Goal: Information Seeking & Learning: Learn about a topic

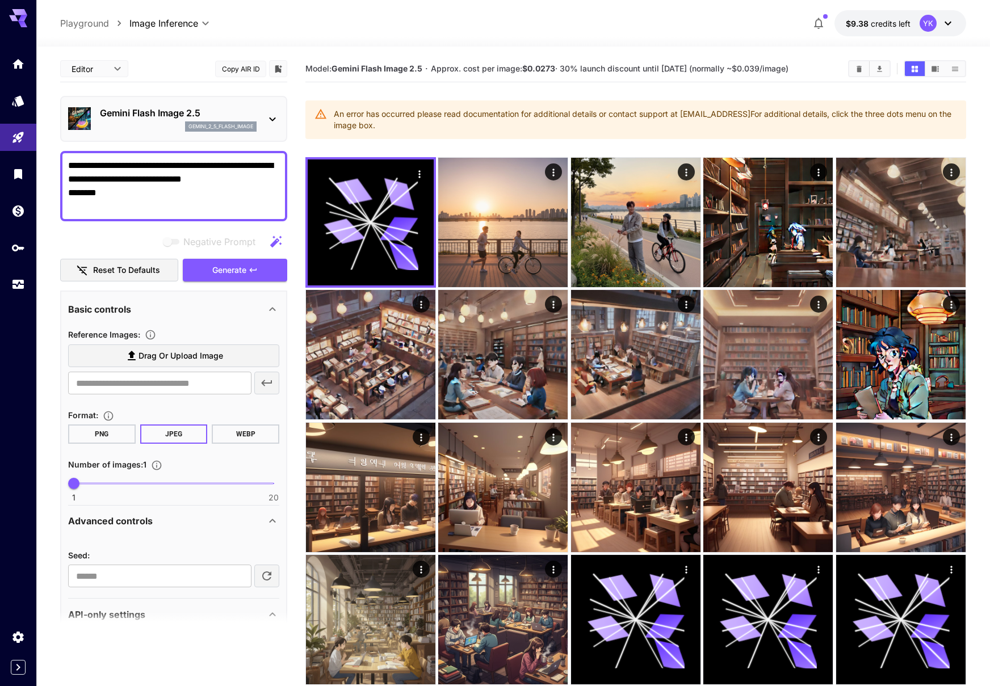
scroll to position [2, 0]
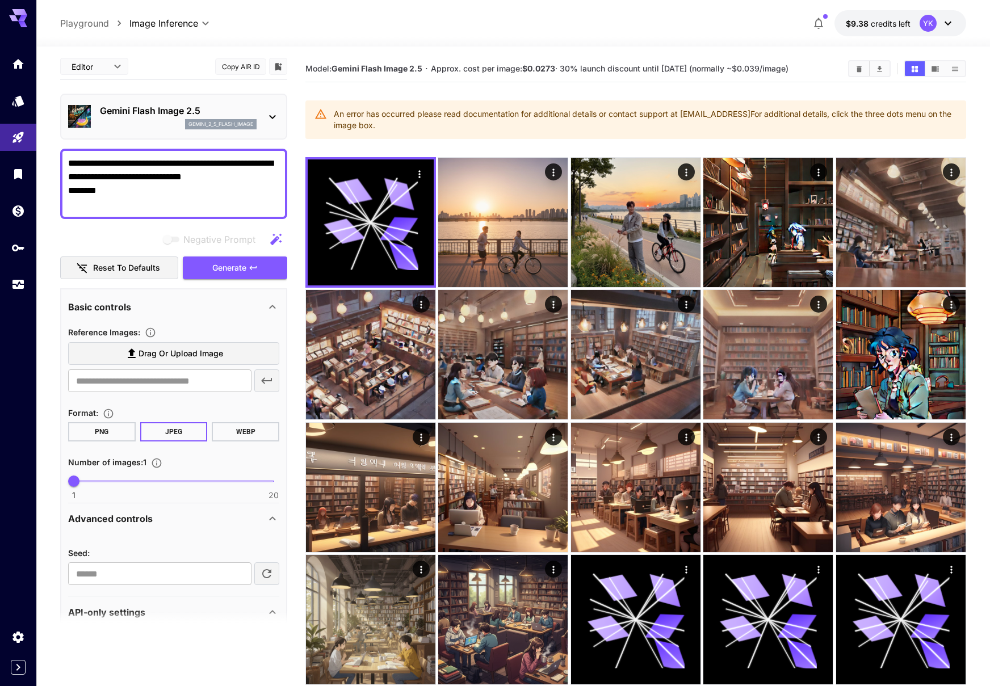
click at [146, 205] on textarea "**********" at bounding box center [173, 184] width 211 height 55
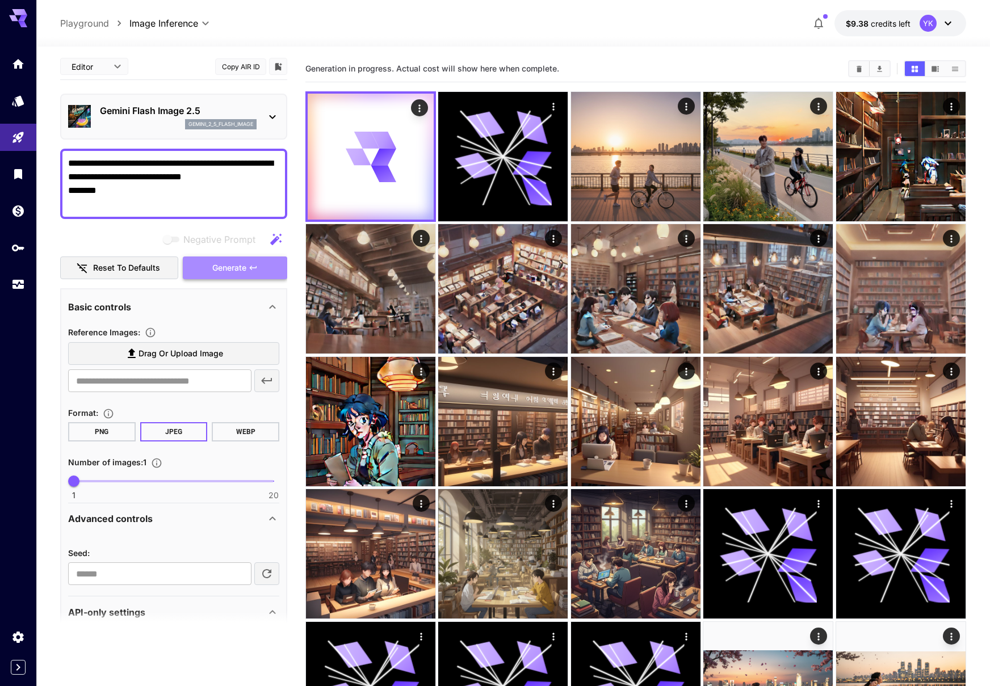
click at [220, 265] on span "Generate" at bounding box center [229, 268] width 34 height 14
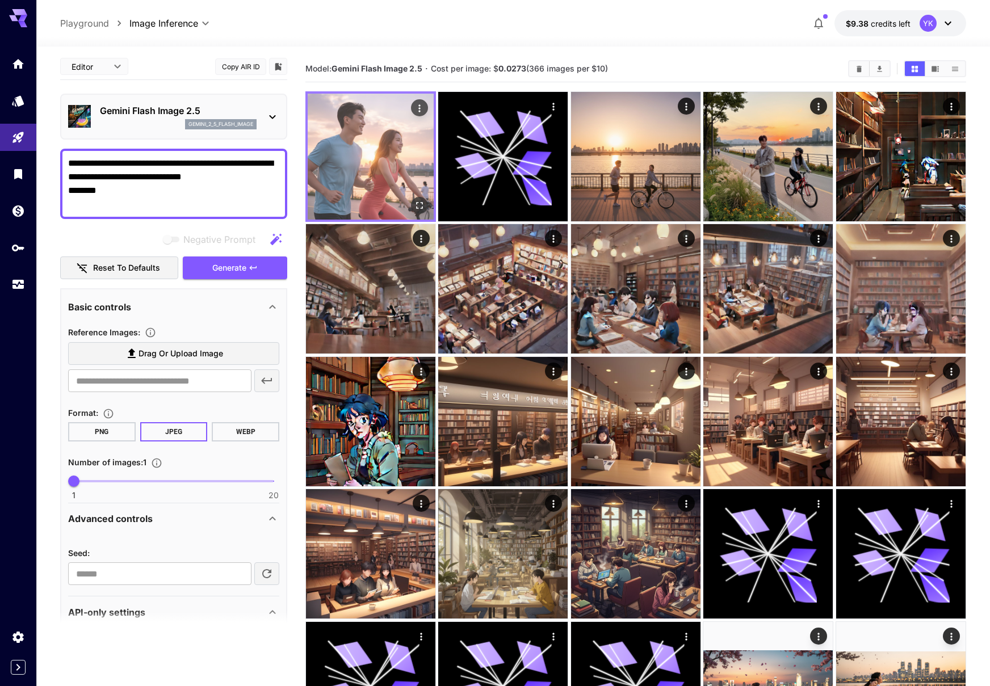
click at [372, 151] on img at bounding box center [371, 157] width 126 height 126
click at [357, 114] on img at bounding box center [371, 157] width 126 height 126
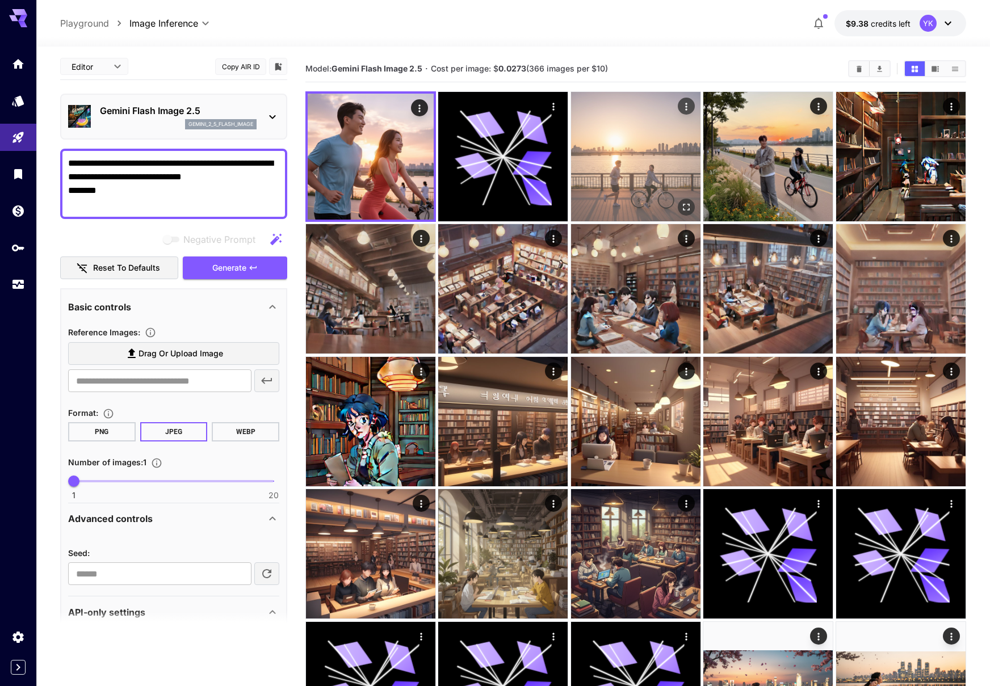
click at [631, 153] on img at bounding box center [635, 156] width 129 height 129
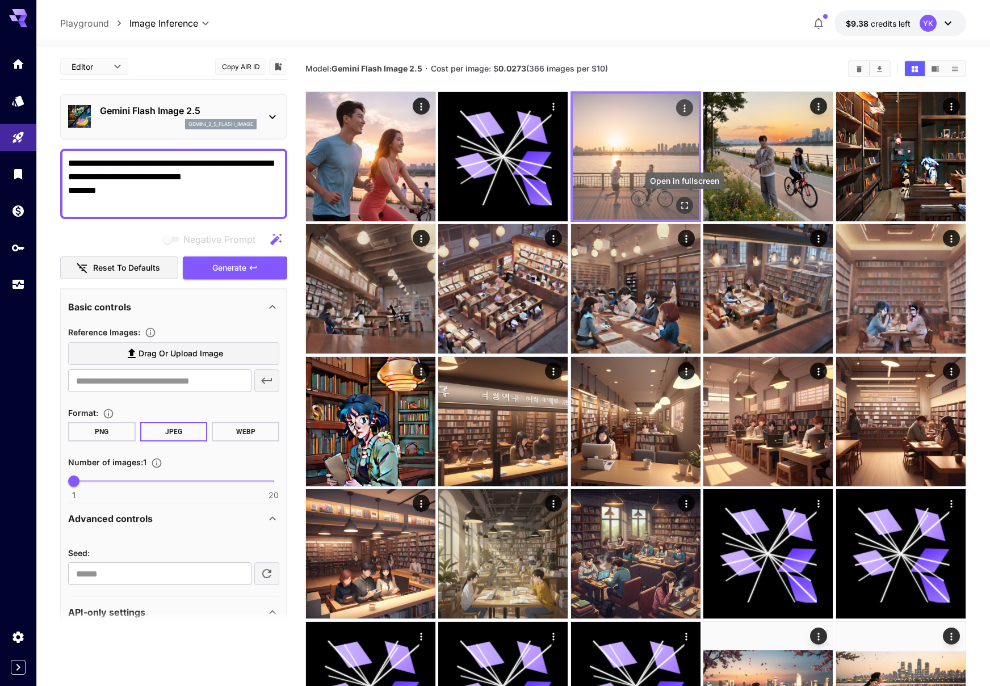
click at [683, 203] on icon "Open in fullscreen" at bounding box center [684, 205] width 11 height 11
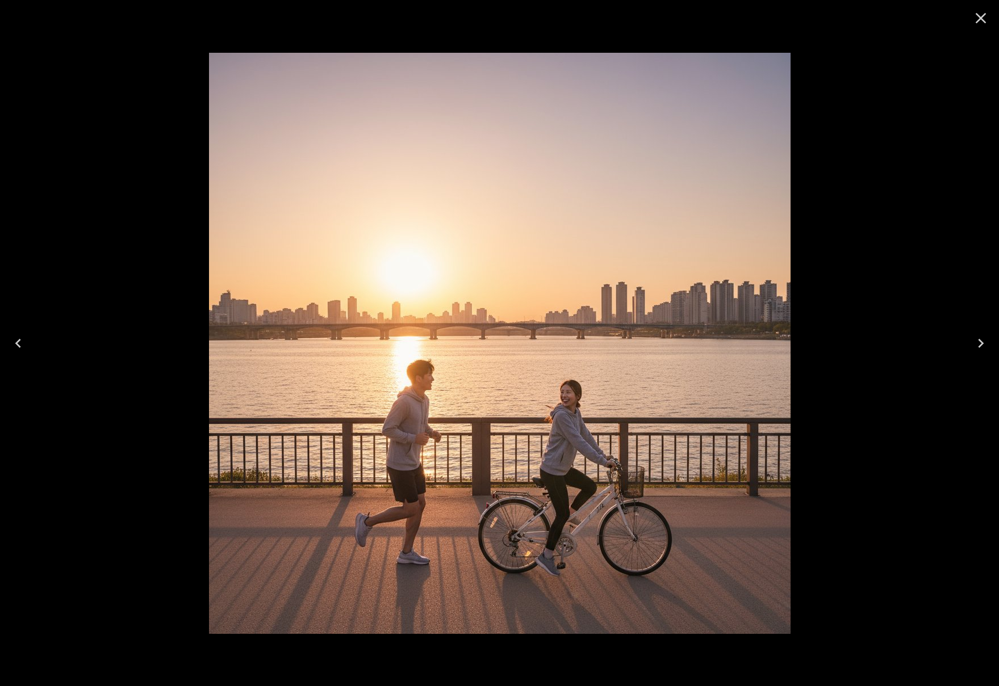
click at [856, 171] on div at bounding box center [499, 343] width 999 height 686
click at [982, 18] on icon "Close" at bounding box center [980, 18] width 18 height 18
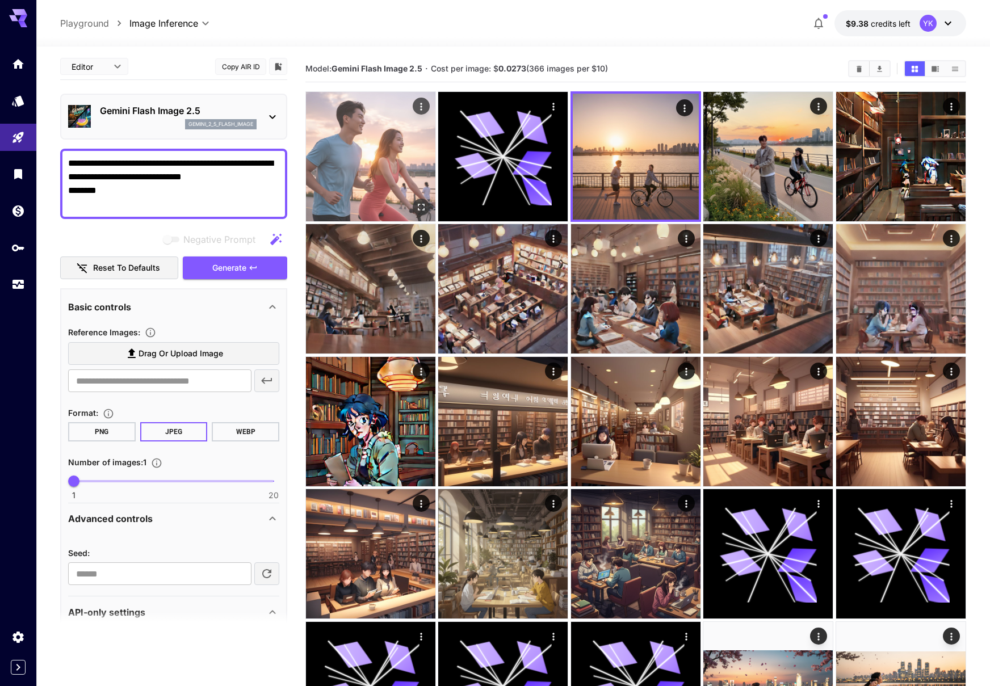
click at [370, 132] on img at bounding box center [370, 156] width 129 height 129
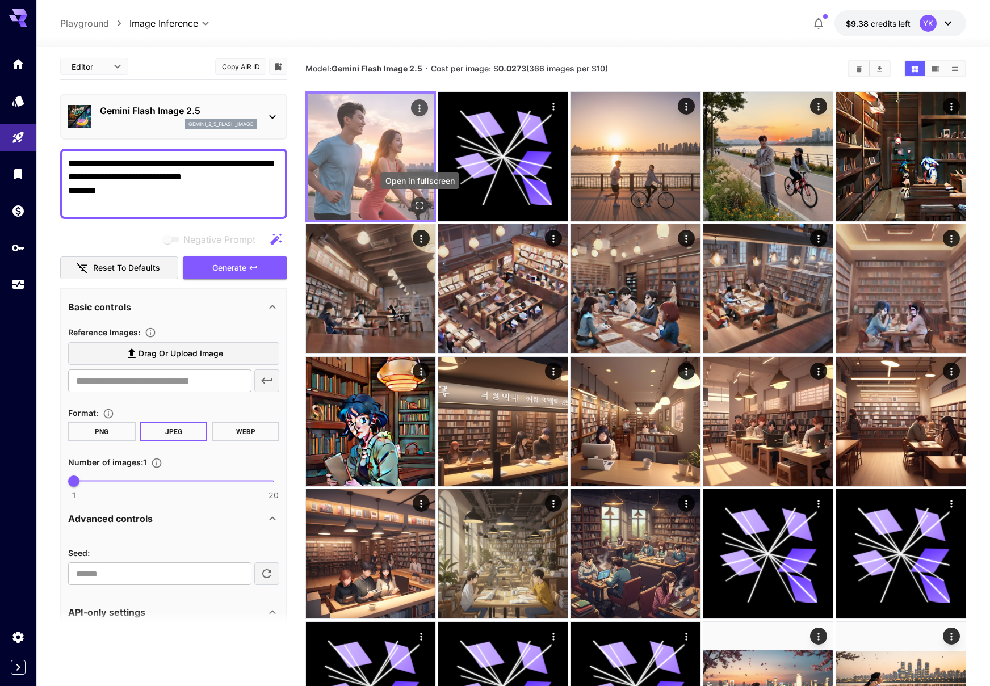
click at [419, 201] on icon "Open in fullscreen" at bounding box center [419, 205] width 11 height 11
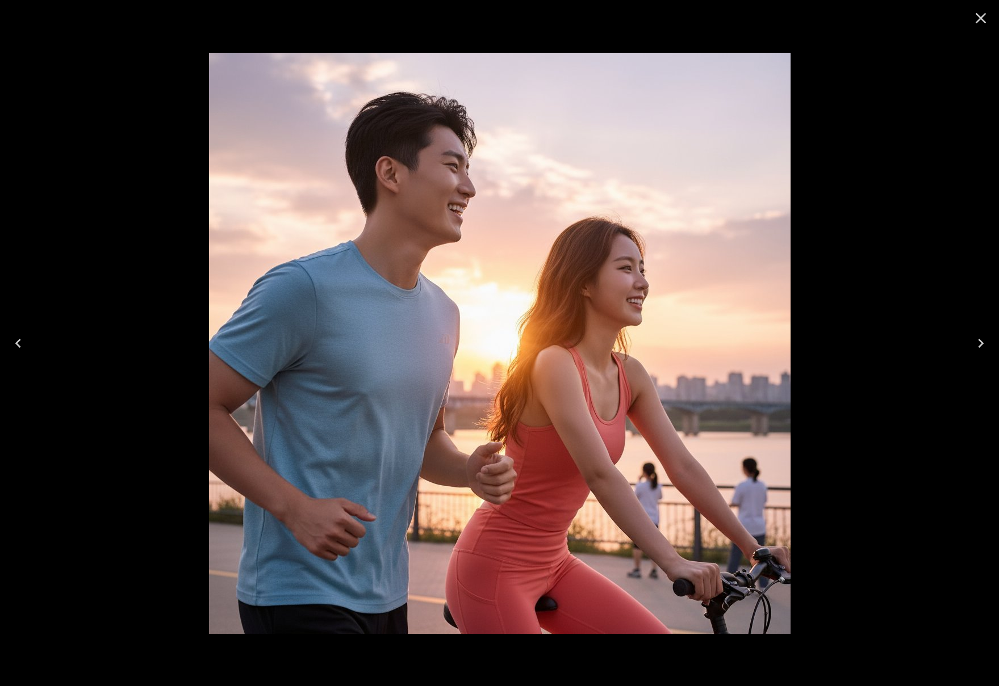
click at [980, 18] on icon "Close" at bounding box center [980, 18] width 11 height 11
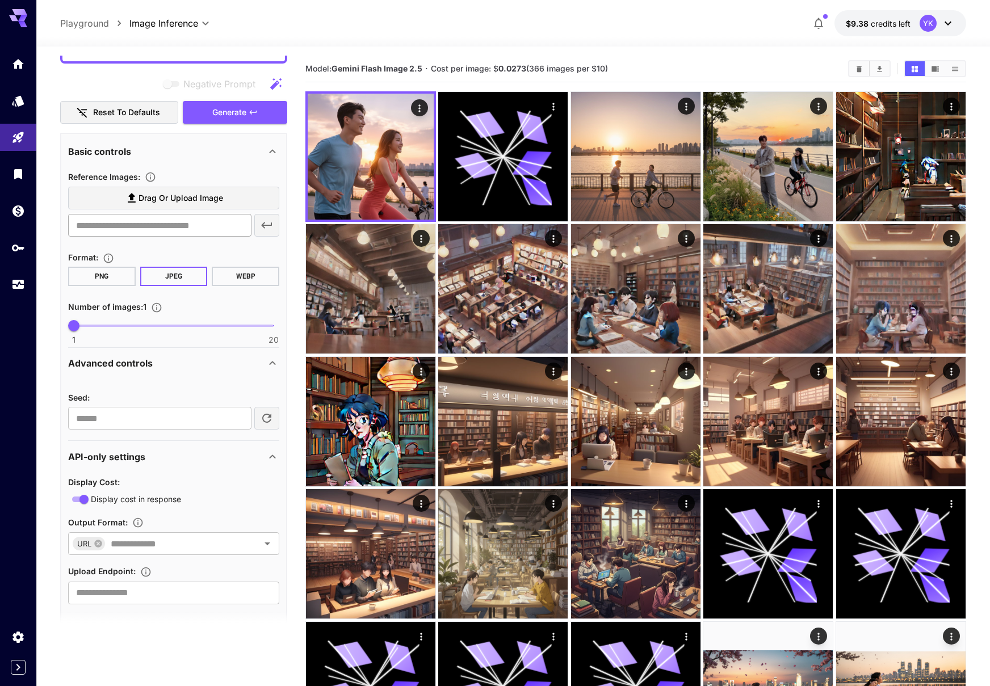
scroll to position [173, 0]
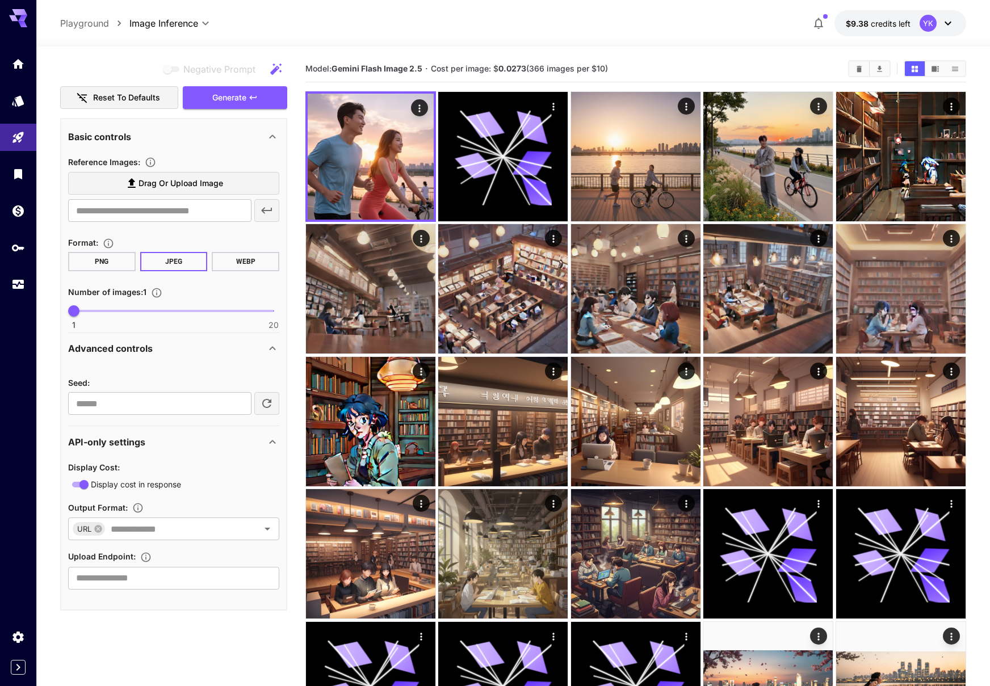
click at [145, 426] on div "API-only settings Display Cost : Display cost in response Output Format : URL ​…" at bounding box center [173, 517] width 211 height 183
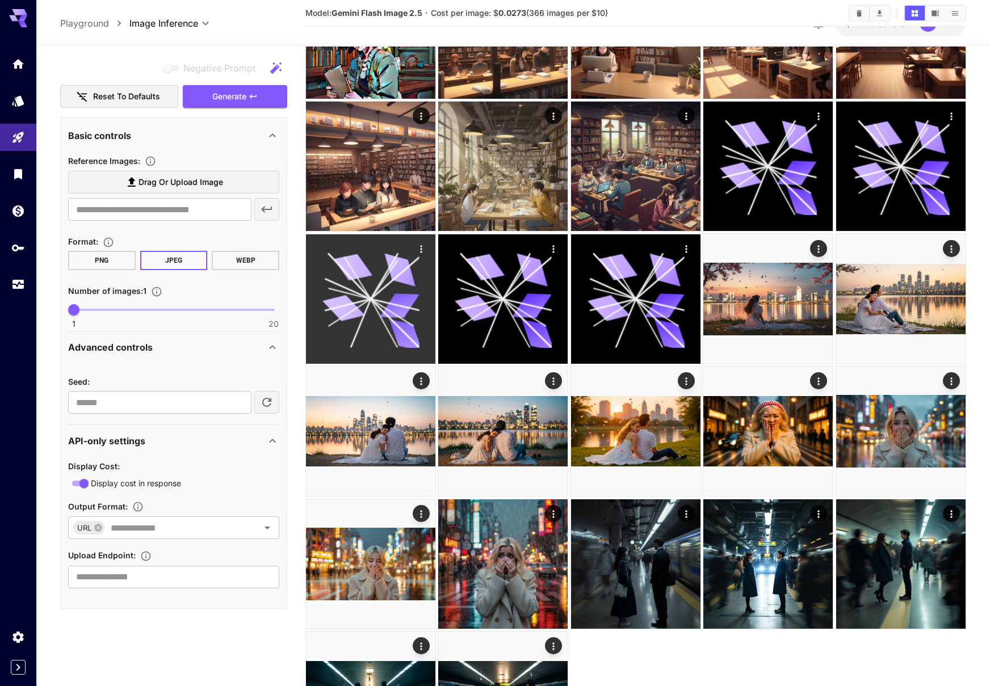
scroll to position [497, 0]
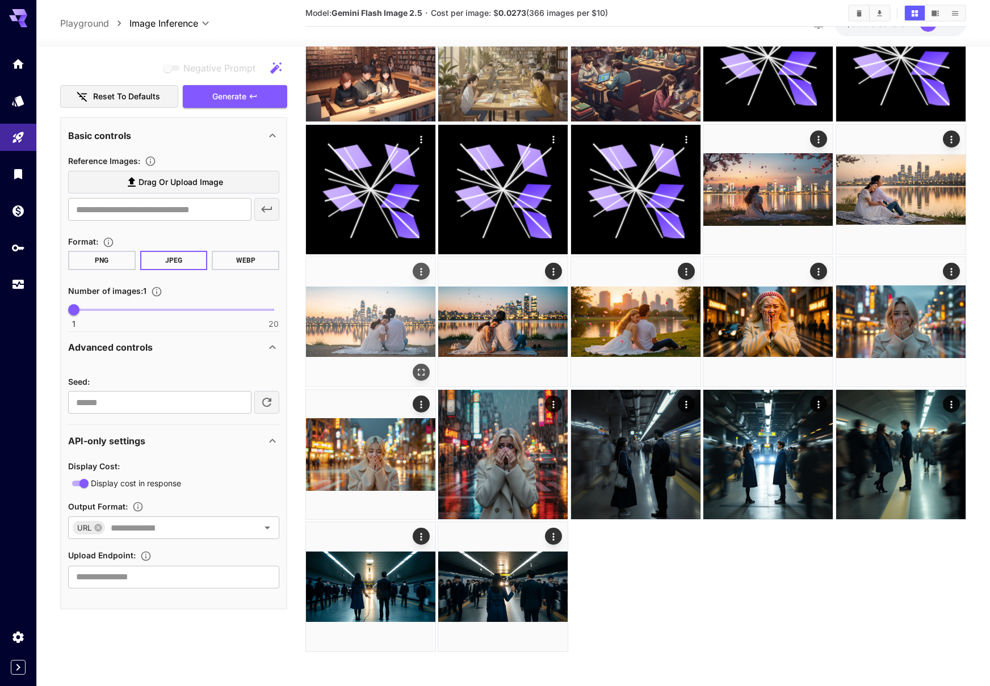
click at [377, 317] on img at bounding box center [370, 321] width 129 height 129
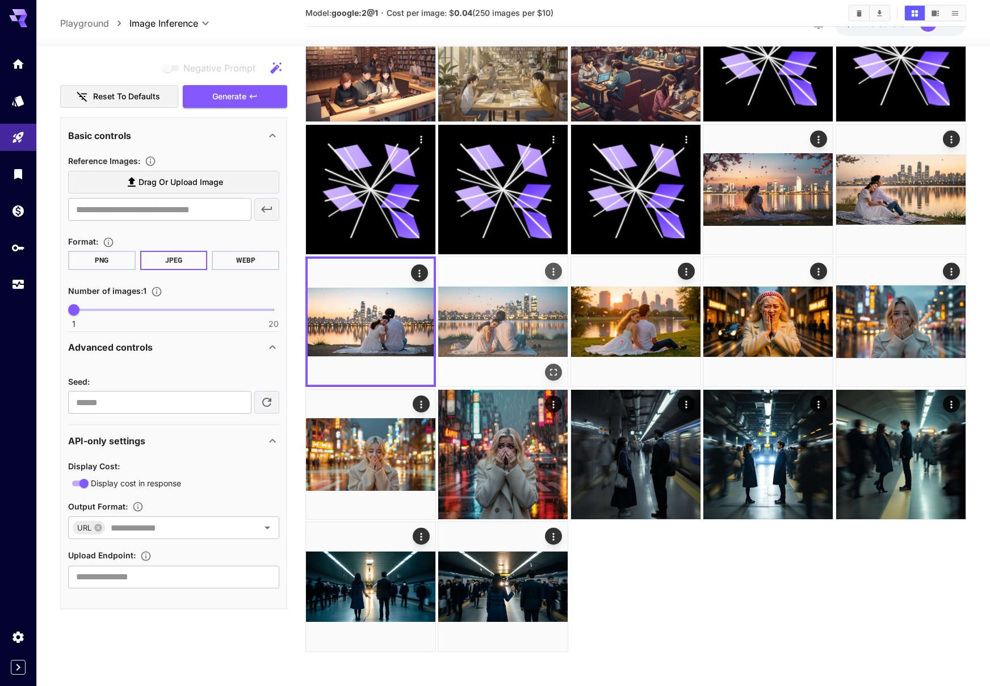
click at [527, 305] on img at bounding box center [502, 321] width 129 height 129
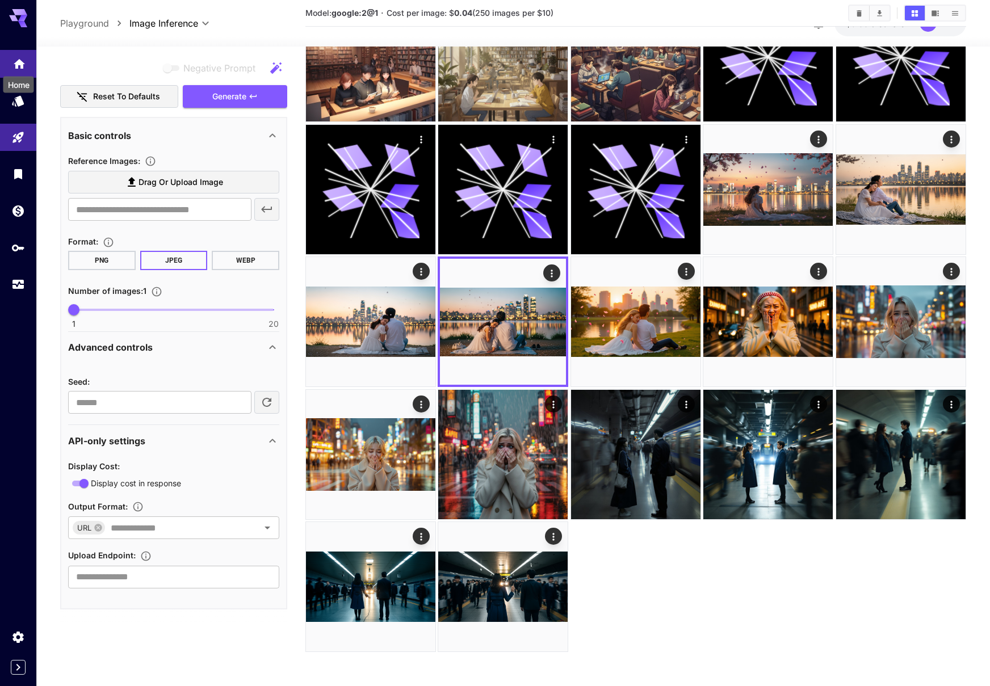
click at [19, 65] on icon "Home" at bounding box center [19, 61] width 14 height 14
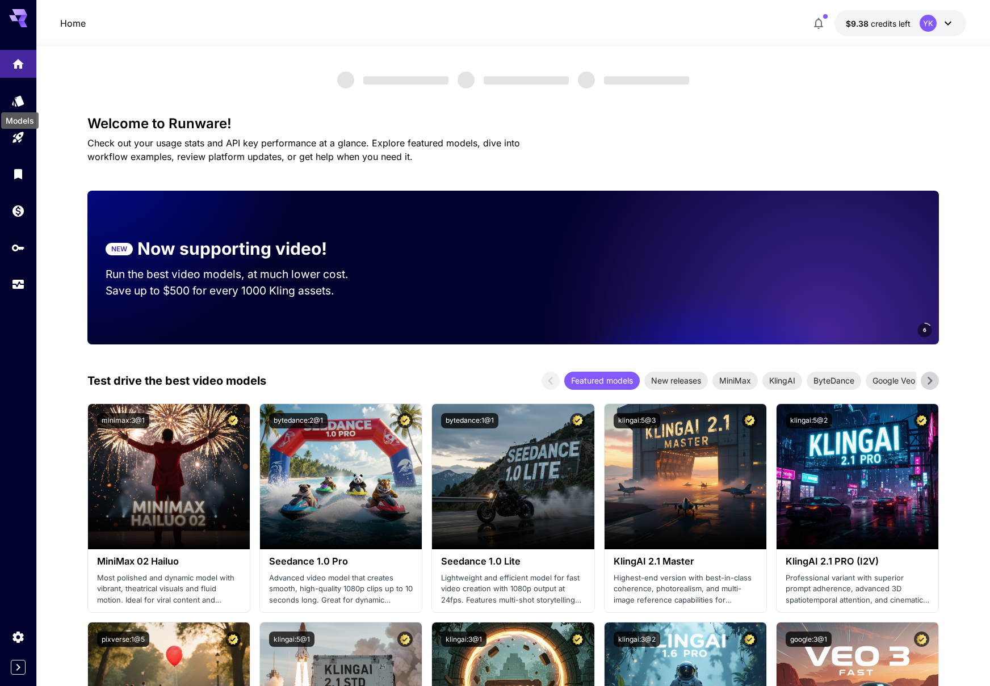
click at [18, 106] on div "Models" at bounding box center [20, 117] width 40 height 26
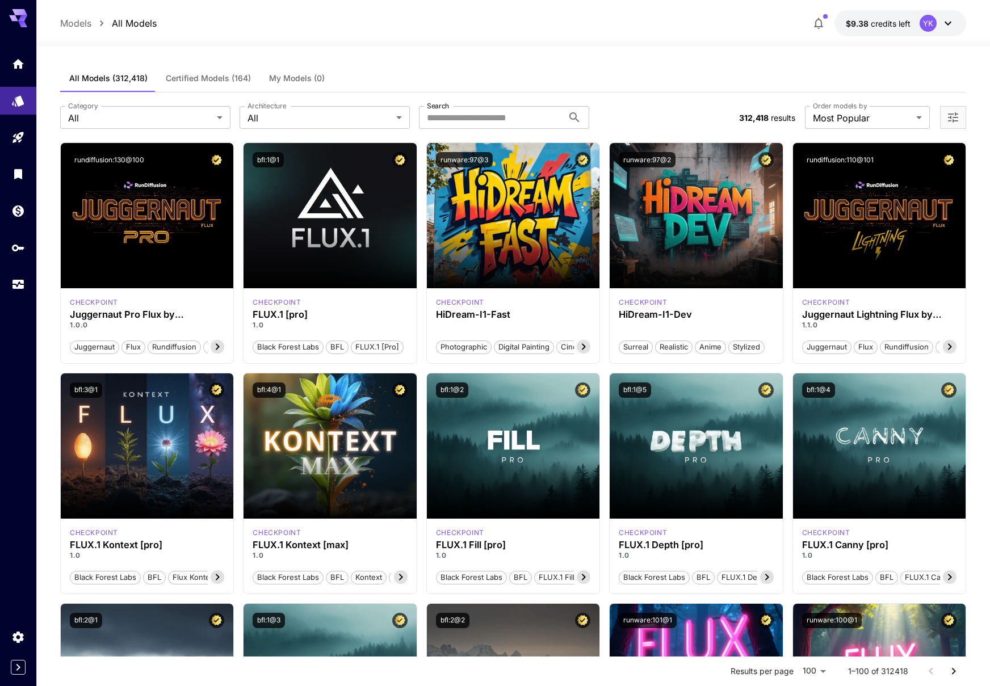
click at [202, 81] on span "Certified Models (164)" at bounding box center [208, 78] width 85 height 10
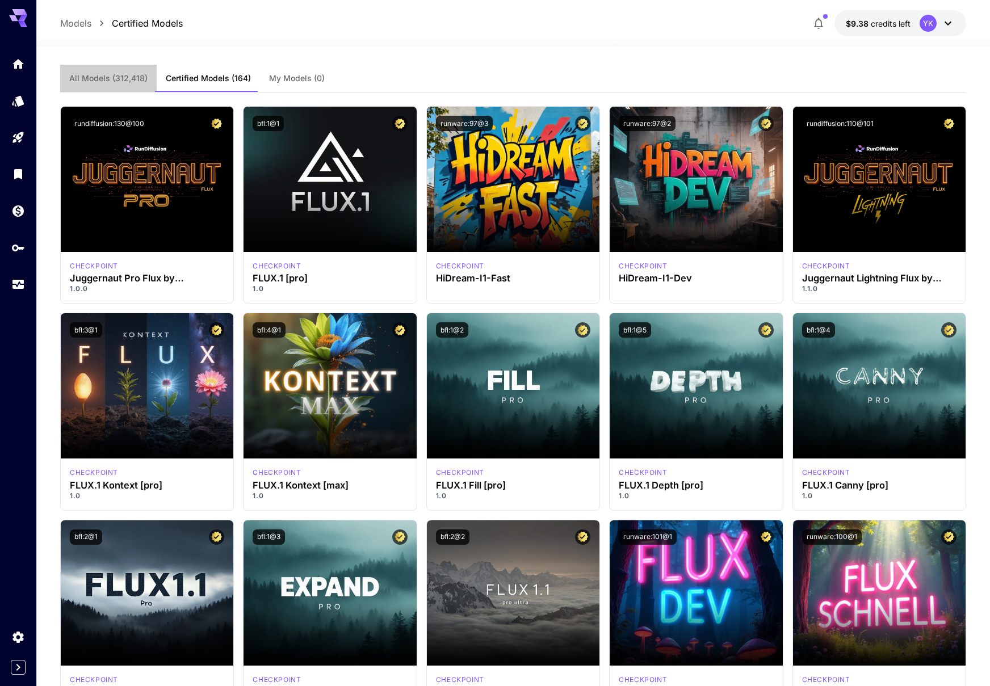
click at [115, 77] on span "All Models (312,418)" at bounding box center [108, 78] width 78 height 10
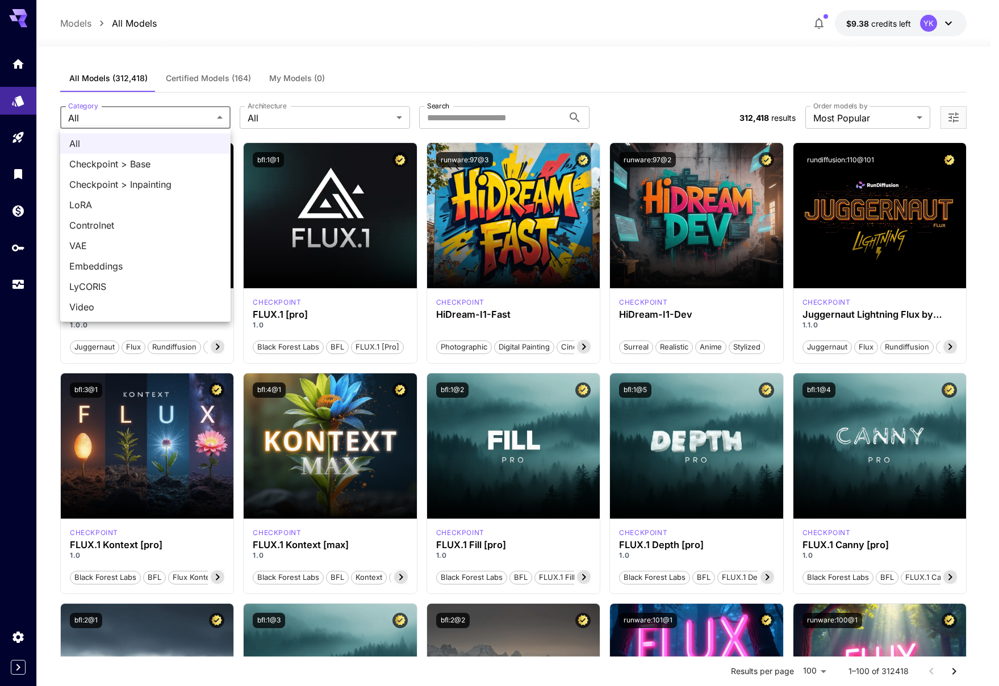
click at [277, 117] on div at bounding box center [499, 343] width 999 height 686
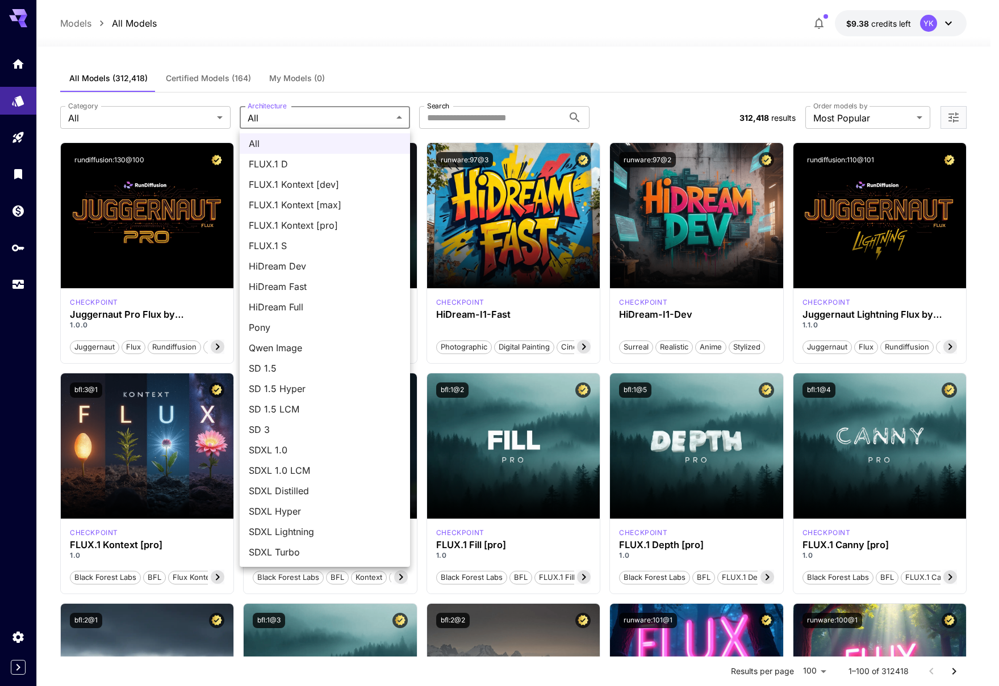
click at [351, 87] on div at bounding box center [499, 343] width 999 height 686
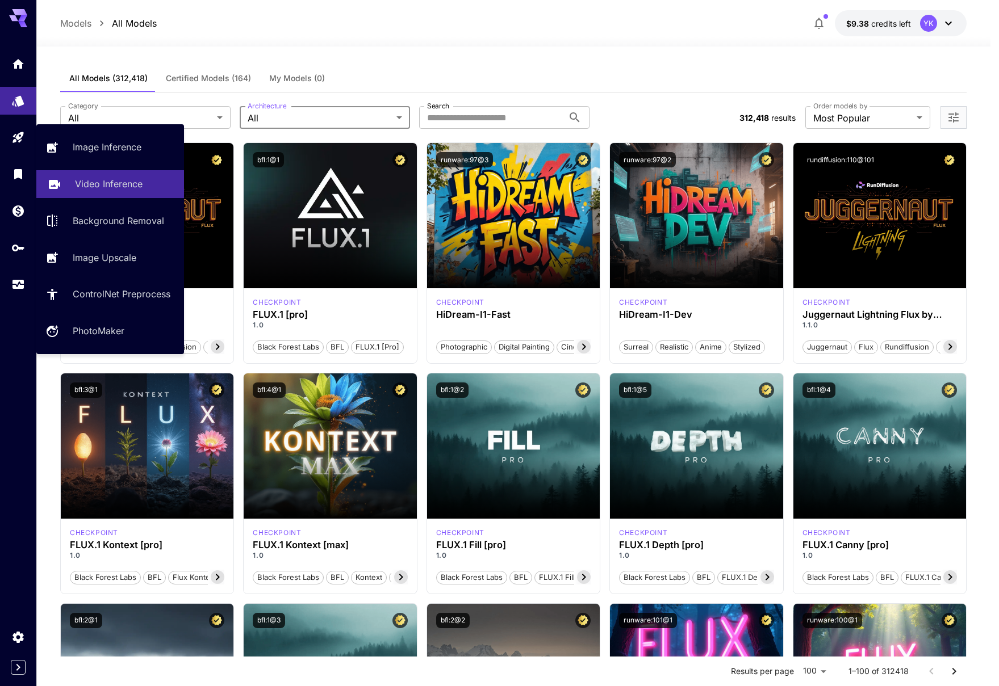
click at [102, 186] on p "Video Inference" at bounding box center [109, 184] width 68 height 14
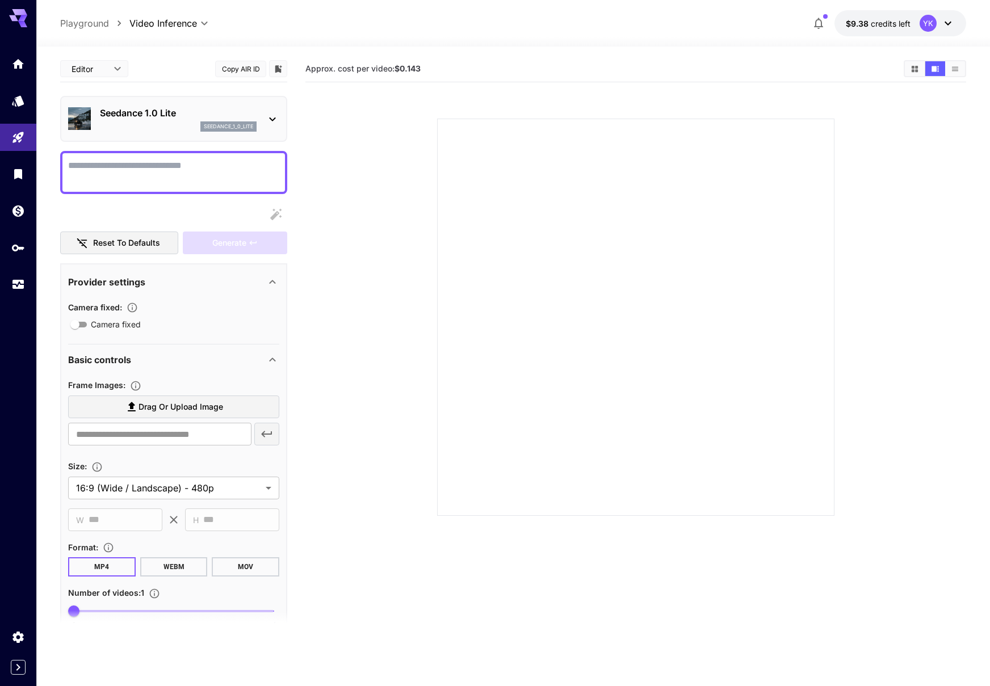
click at [264, 111] on div "Seedance 1.0 Lite seedance_1_0_lite" at bounding box center [173, 119] width 211 height 35
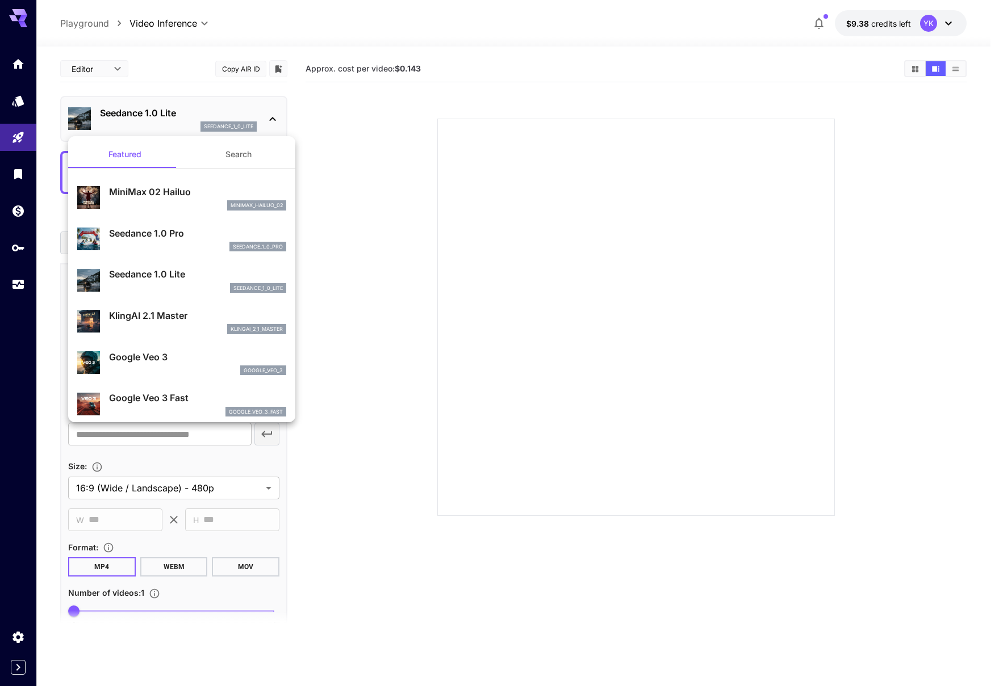
click at [487, 166] on div at bounding box center [499, 343] width 999 height 686
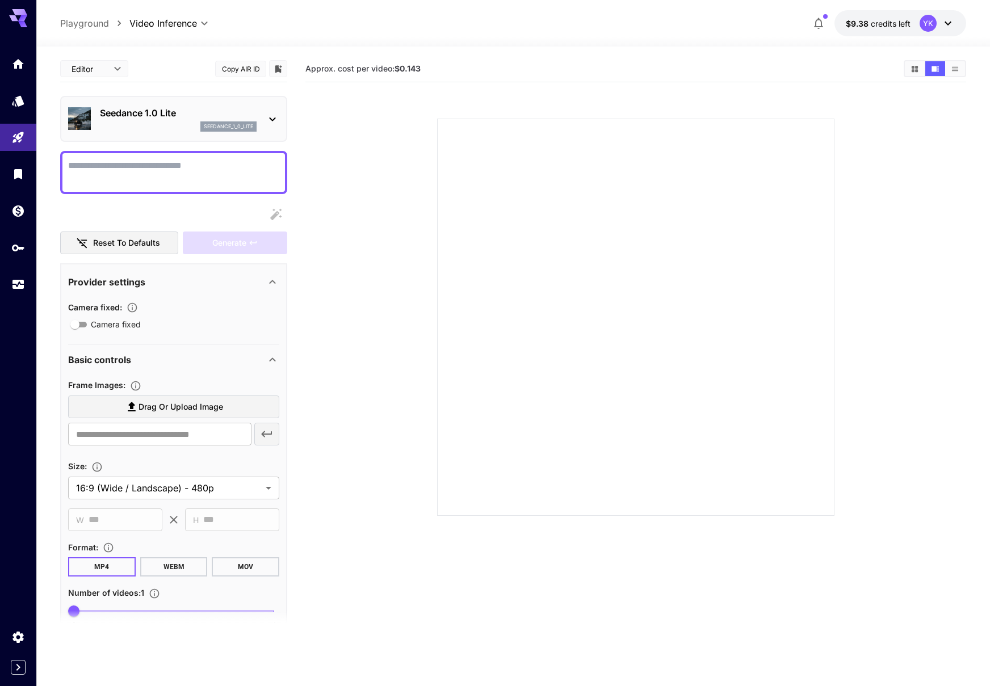
click at [274, 123] on icon at bounding box center [273, 119] width 14 height 14
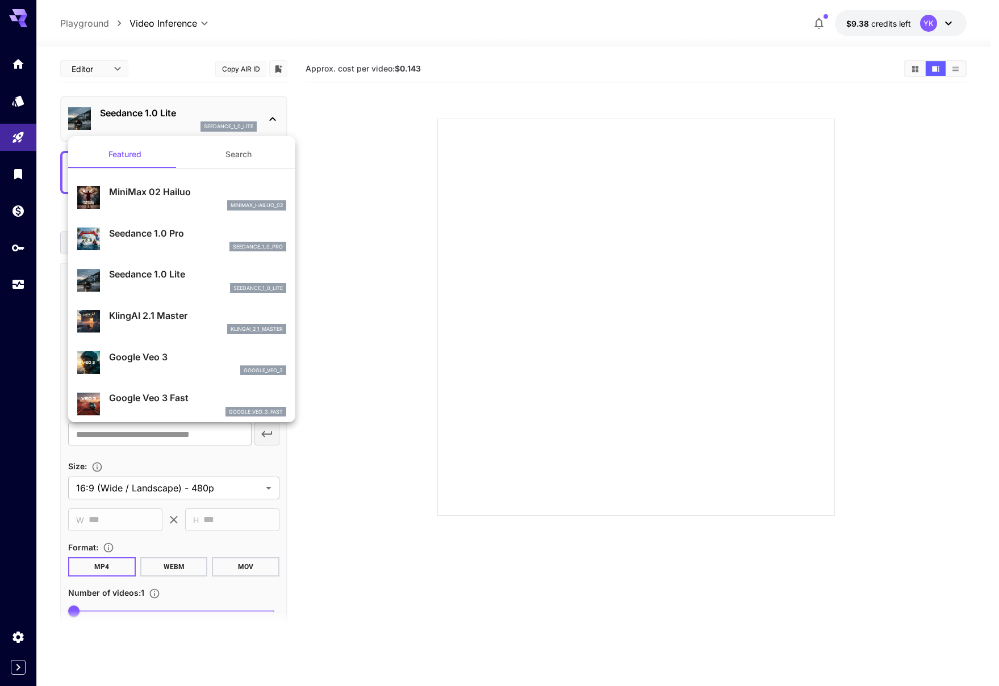
click at [434, 175] on div at bounding box center [499, 343] width 999 height 686
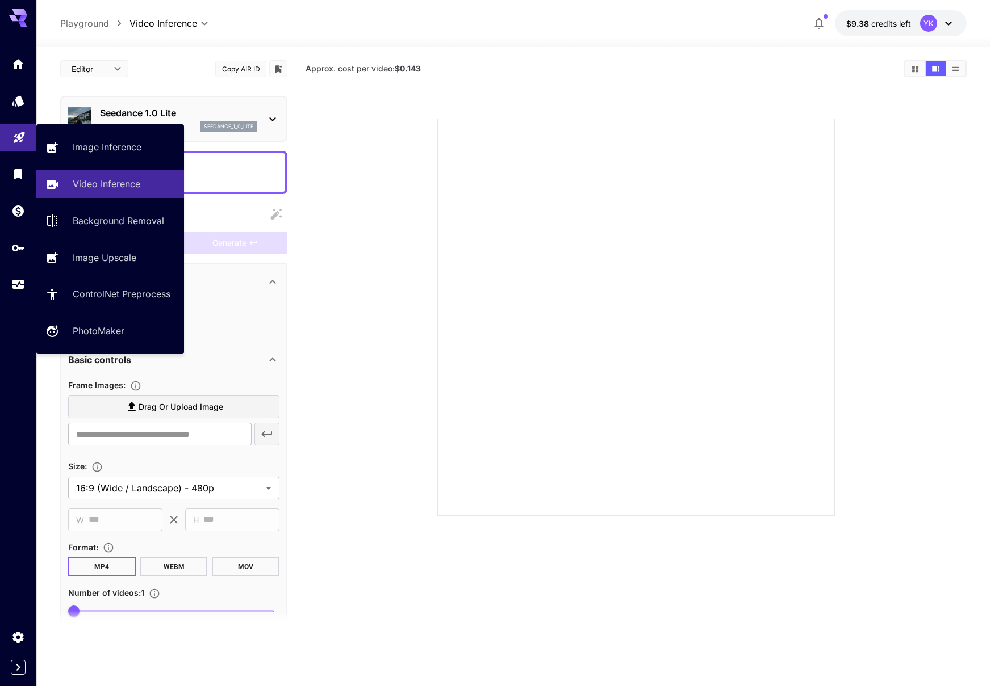
click at [10, 139] on link at bounding box center [18, 138] width 36 height 28
type input "**********"
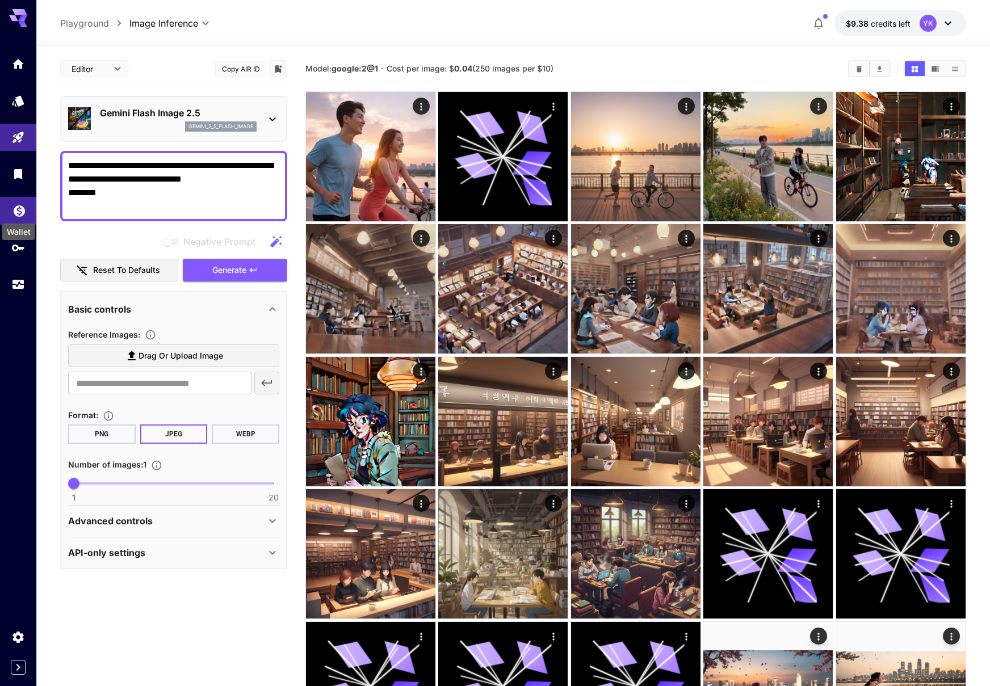
click at [19, 214] on icon "Wallet" at bounding box center [19, 208] width 14 height 14
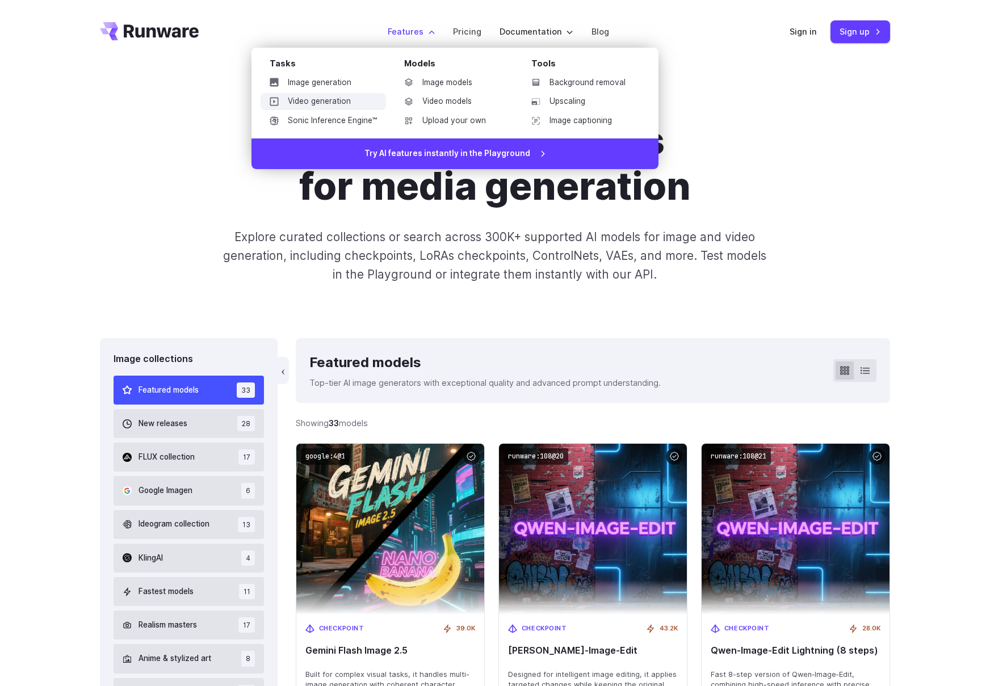
click at [317, 102] on link "Video generation" at bounding box center [323, 101] width 125 height 17
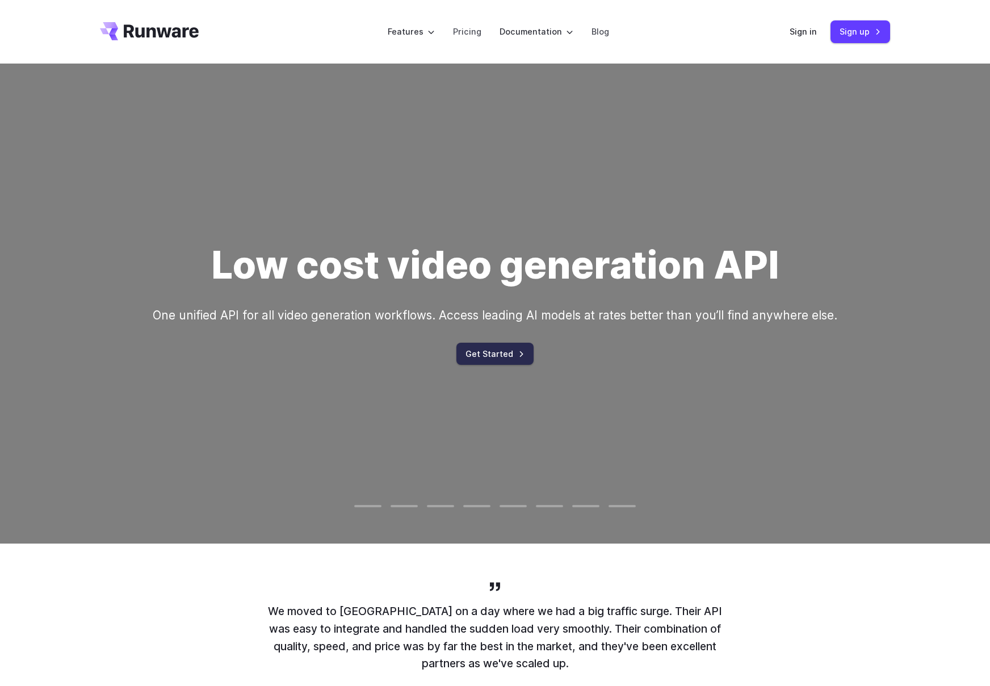
click at [491, 353] on link "Get Started" at bounding box center [494, 354] width 77 height 22
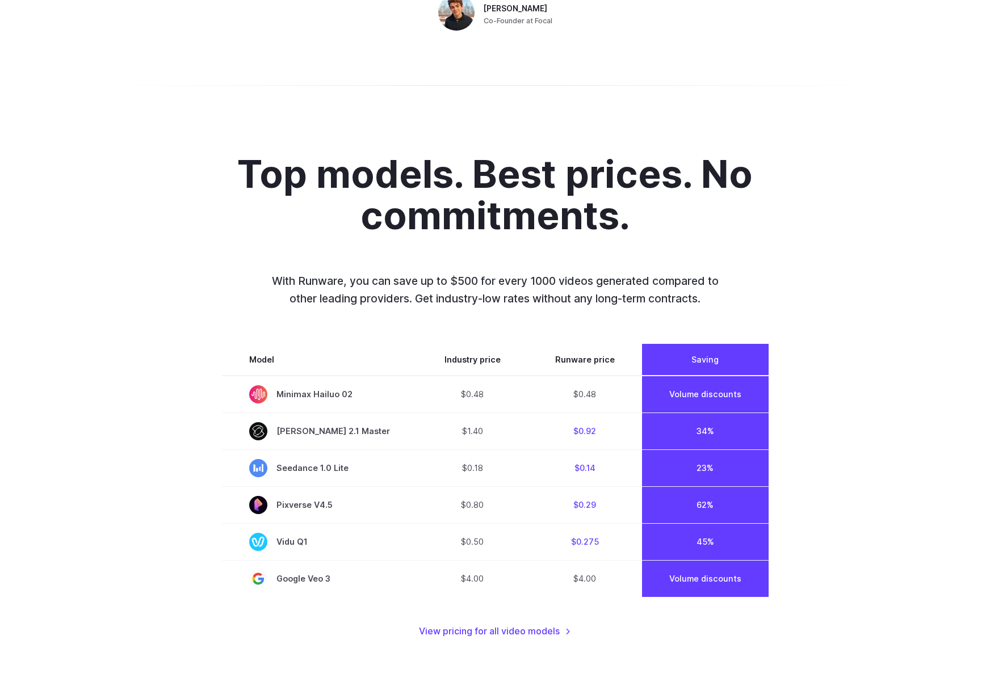
scroll to position [842, 0]
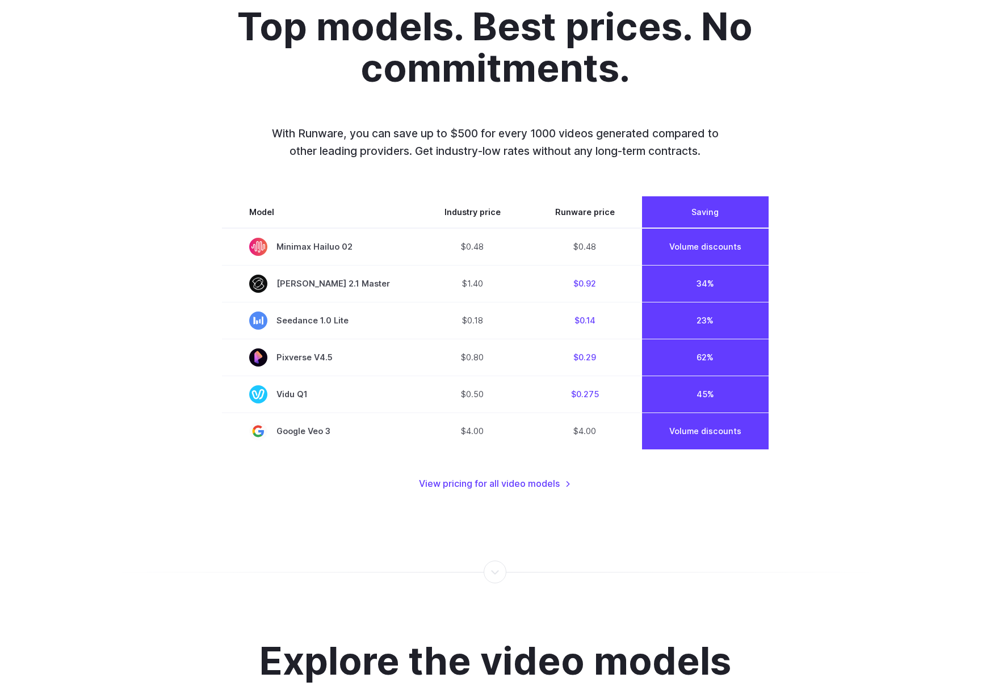
click at [887, 248] on div "Top models. Best prices. No commitments. With Runware, you can save up to $500 …" at bounding box center [495, 249] width 790 height 486
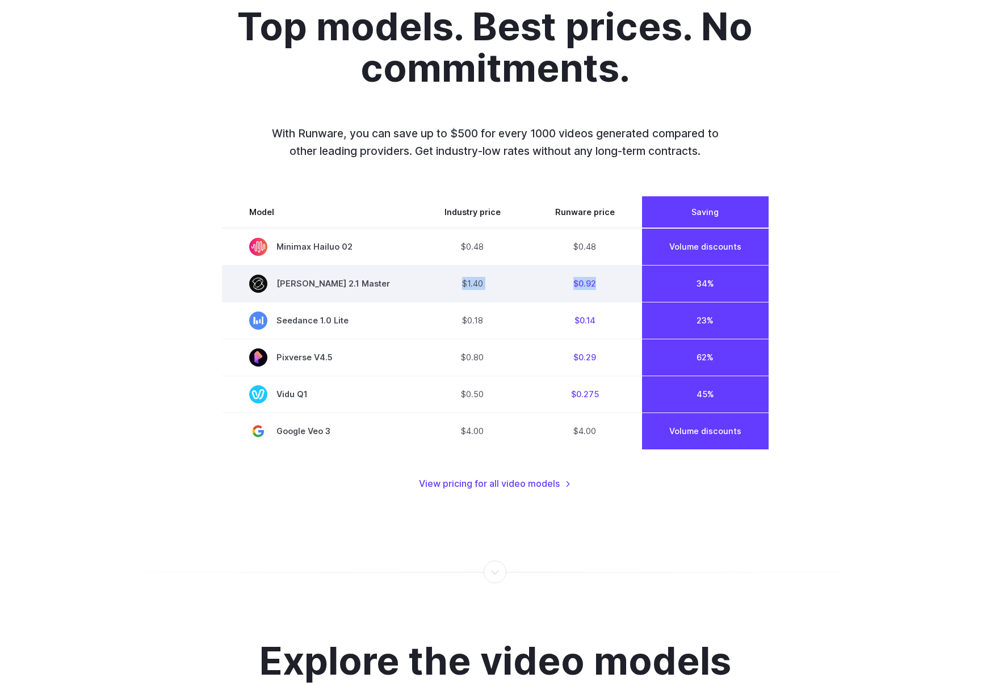
drag, startPoint x: 592, startPoint y: 286, endPoint x: 427, endPoint y: 279, distance: 165.4
click at [427, 279] on tr "Kling 2.1 Master $1.40 $0.92 34%" at bounding box center [495, 283] width 547 height 37
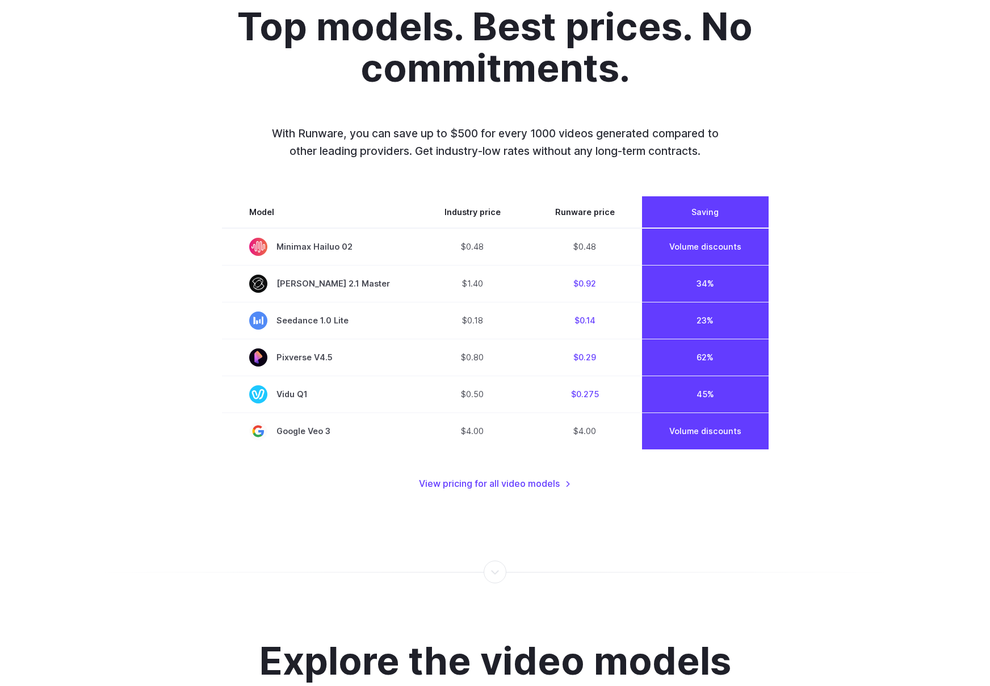
click at [833, 301] on div "Top models. Best prices. No commitments. With Runware, you can save up to $500 …" at bounding box center [495, 249] width 790 height 486
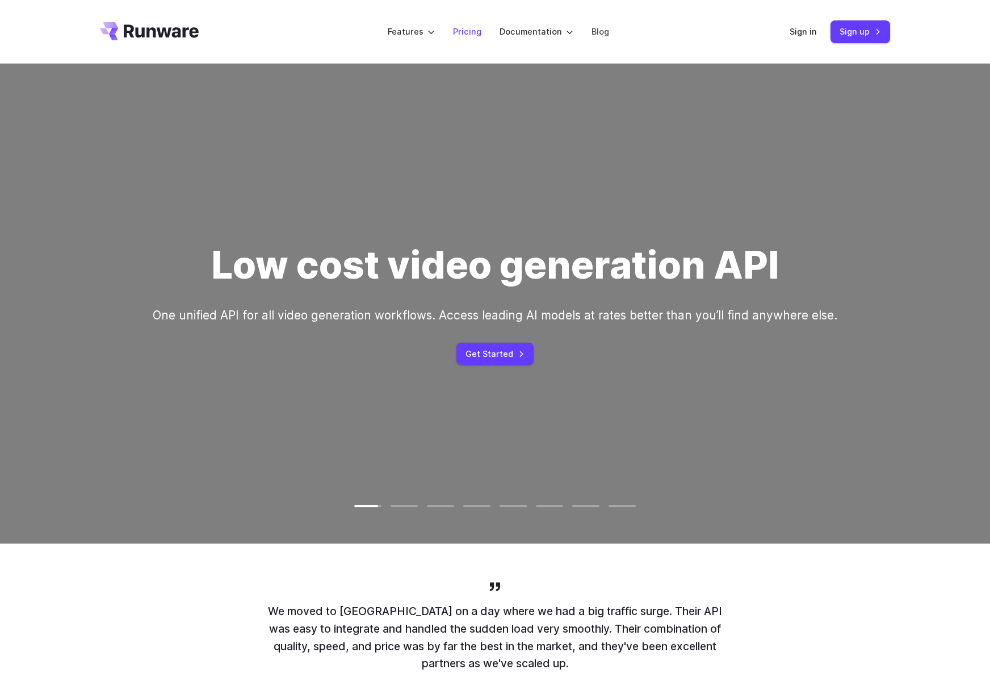
click at [468, 33] on link "Pricing" at bounding box center [467, 31] width 28 height 13
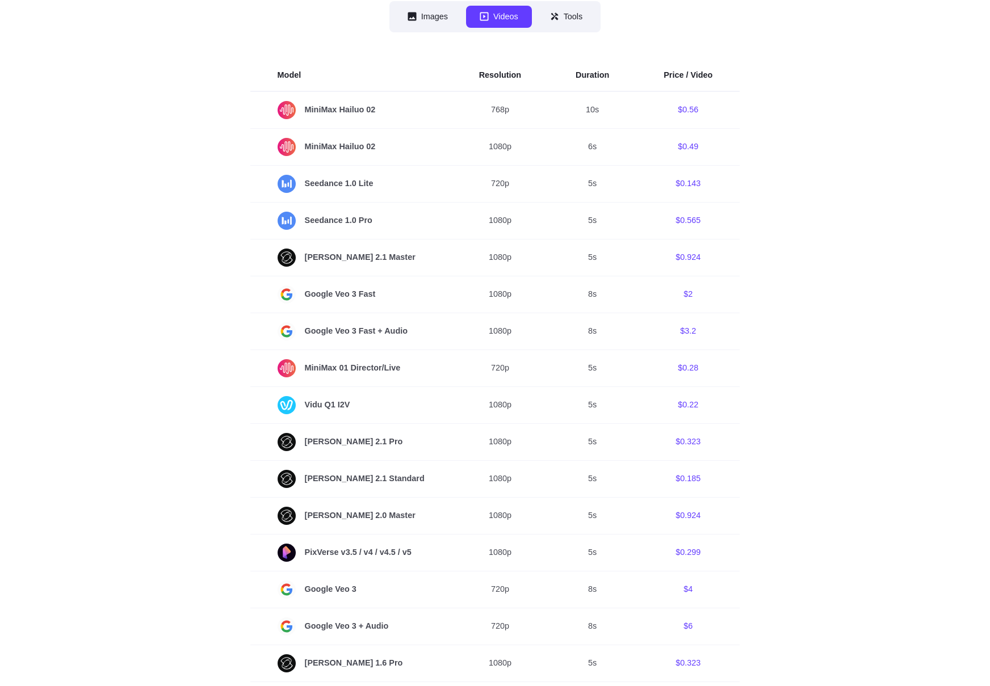
scroll to position [276, 0]
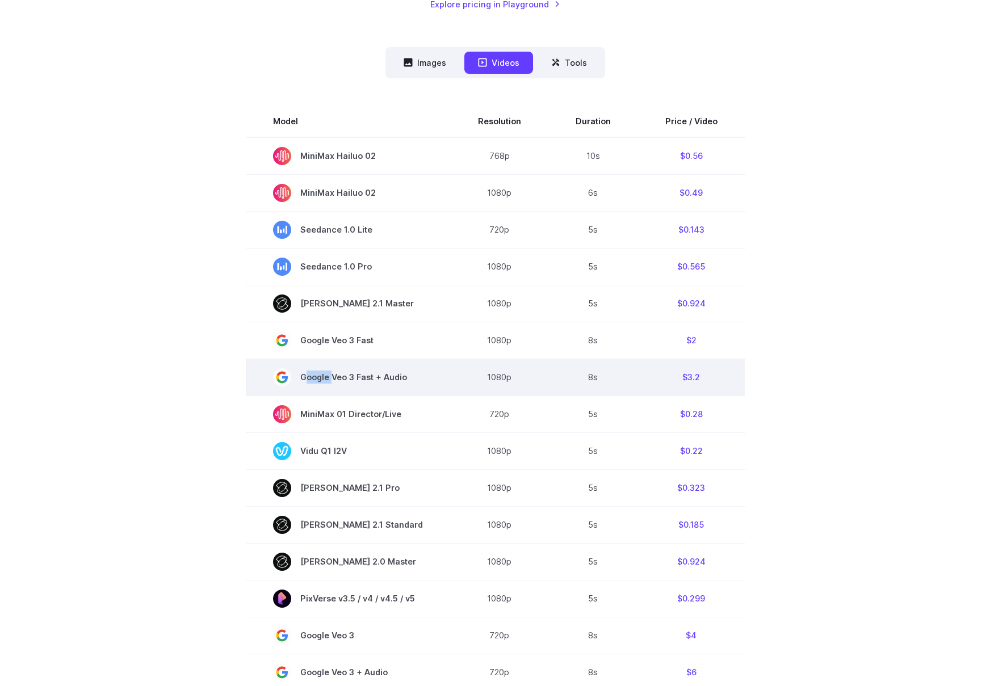
drag, startPoint x: 333, startPoint y: 381, endPoint x: 416, endPoint y: 379, distance: 82.9
click at [416, 379] on span "Google Veo 3 Fast + Audio" at bounding box center [348, 377] width 150 height 18
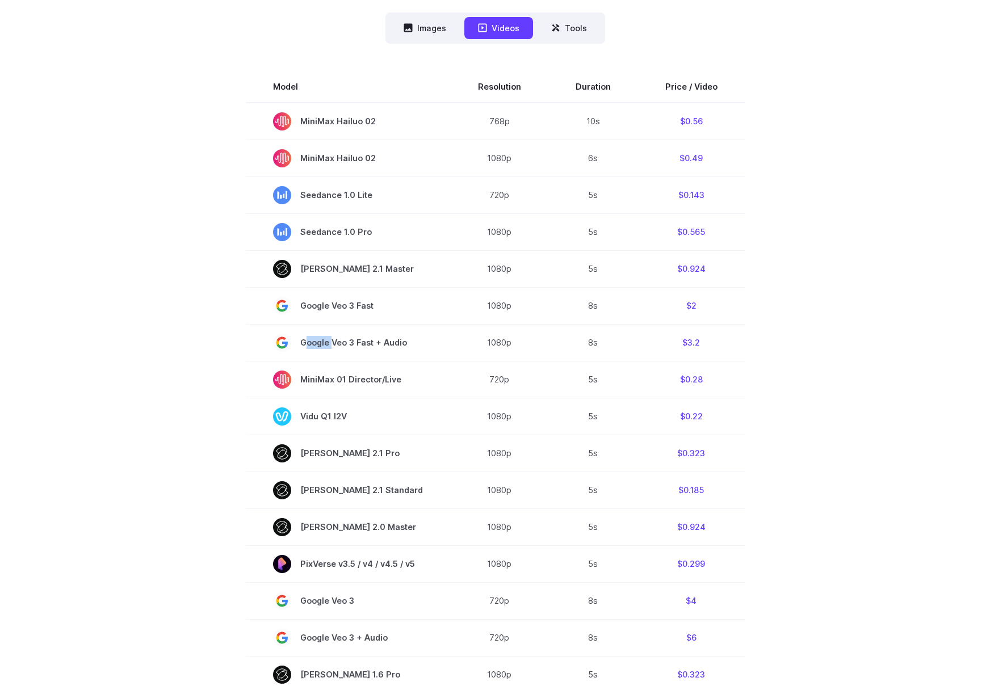
scroll to position [305, 0]
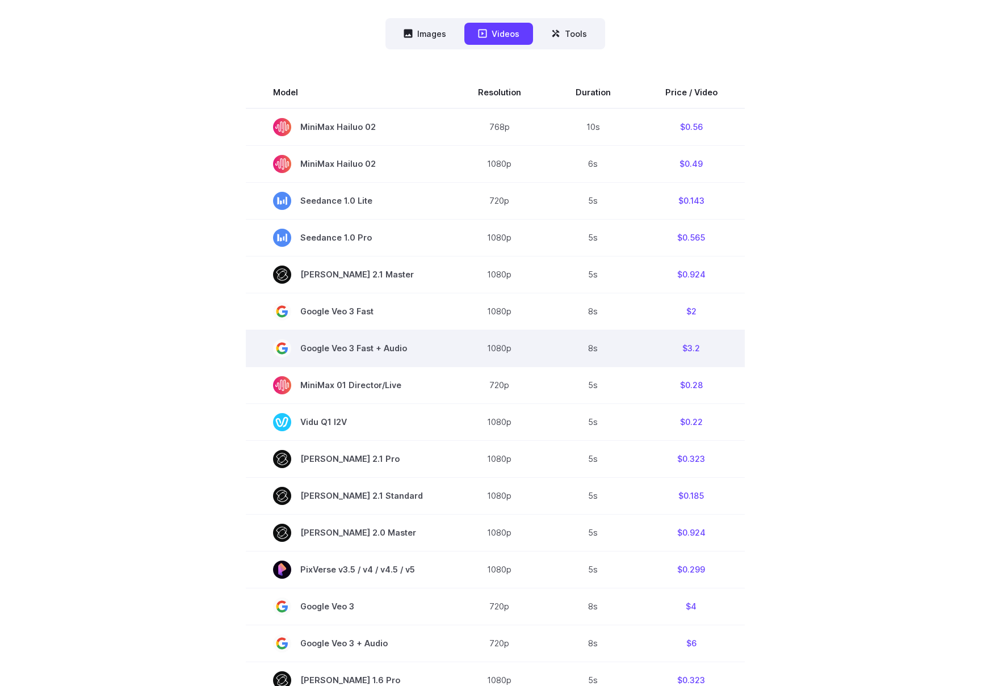
click at [286, 350] on rect at bounding box center [282, 349] width 18 height 18
click at [407, 353] on span "Google Veo 3 Fast + Audio" at bounding box center [348, 349] width 150 height 18
drag, startPoint x: 583, startPoint y: 347, endPoint x: 305, endPoint y: 332, distance: 278.6
click at [305, 332] on tr "Google Veo 3 Fast + Audio 1080p 8s $3.2" at bounding box center [495, 348] width 499 height 37
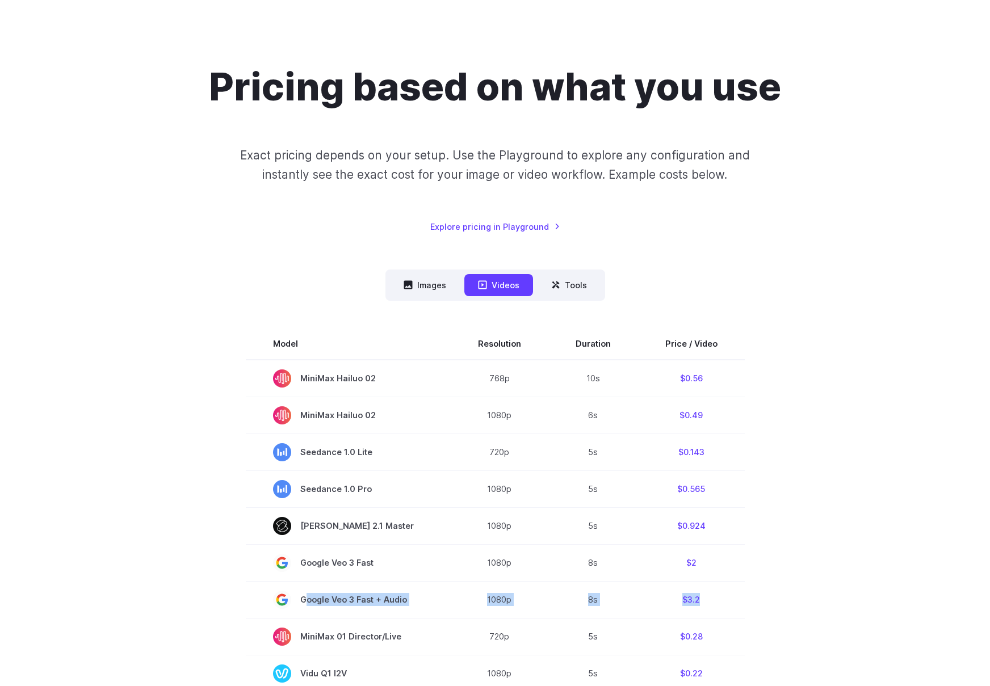
scroll to position [0, 0]
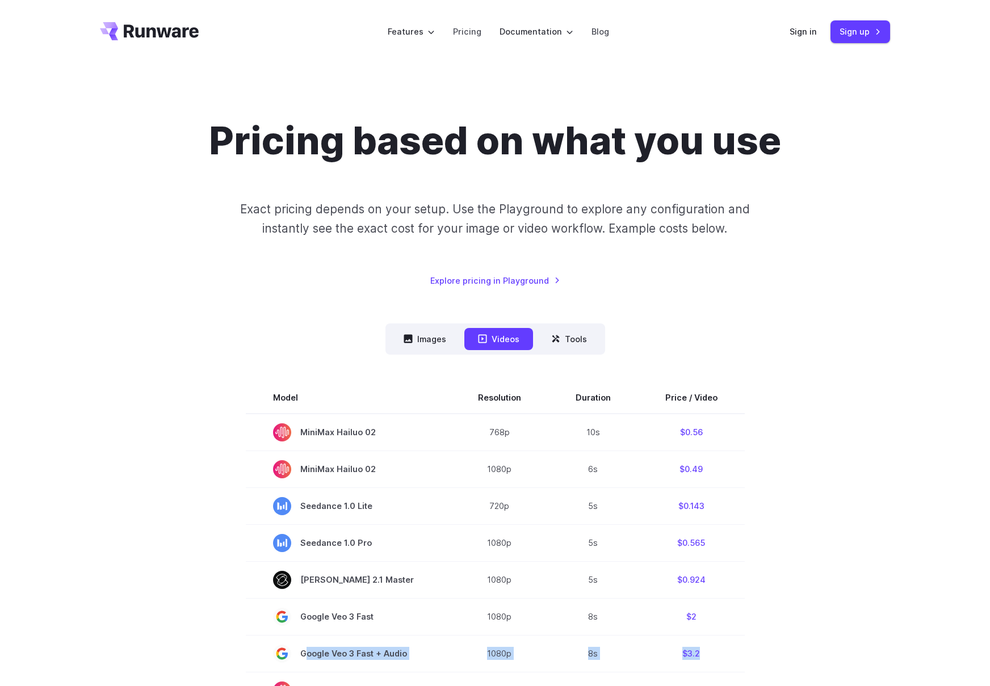
click at [156, 33] on icon "Go to /" at bounding box center [149, 31] width 99 height 18
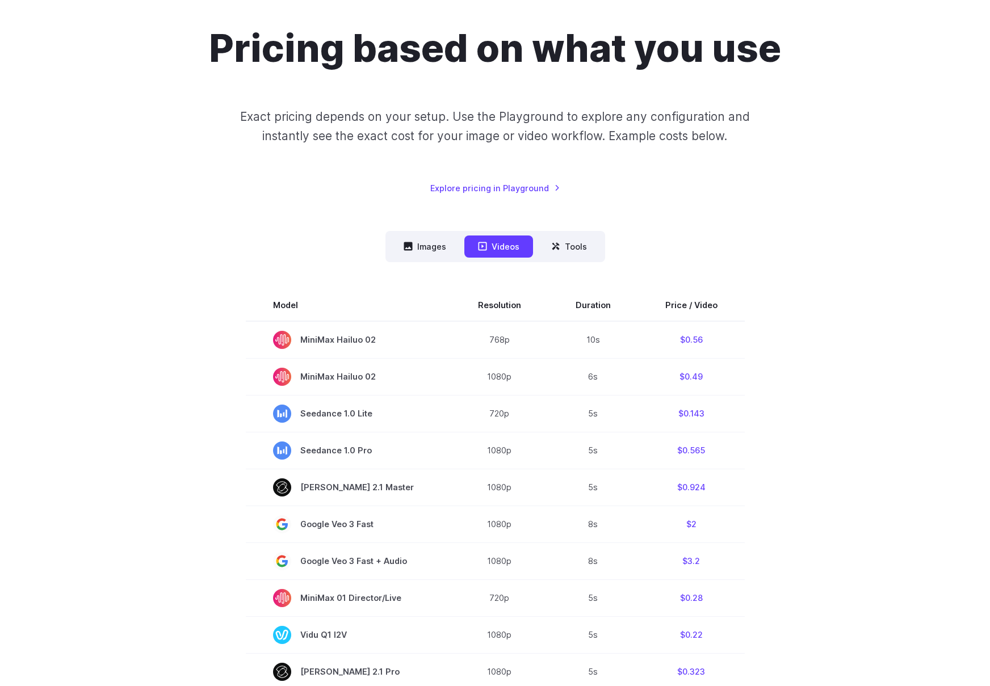
scroll to position [97, 0]
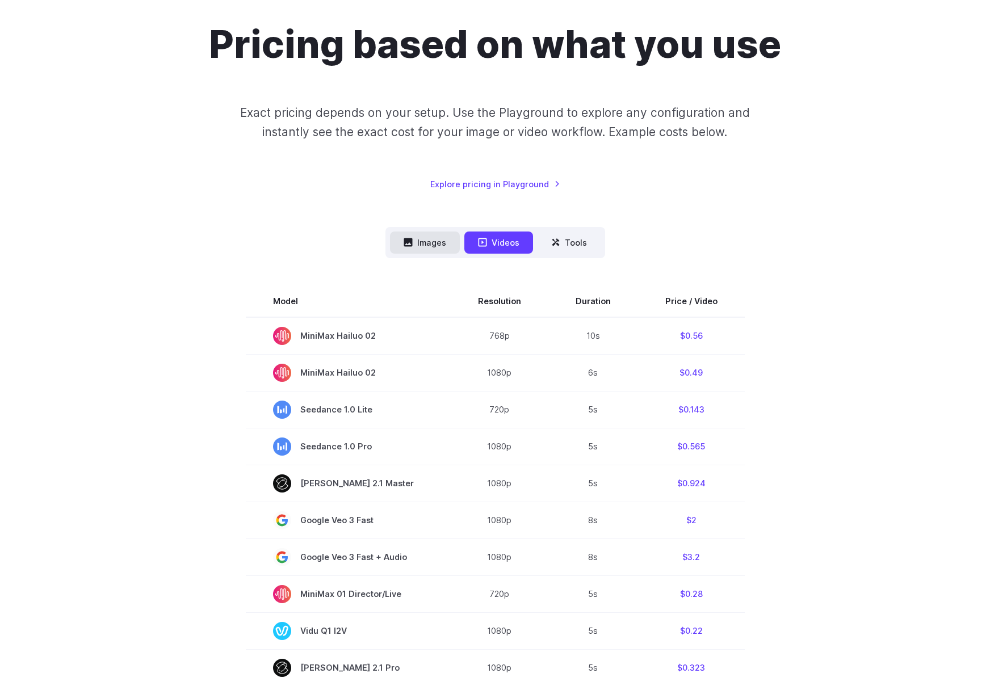
click at [423, 236] on button "Images" at bounding box center [425, 243] width 70 height 22
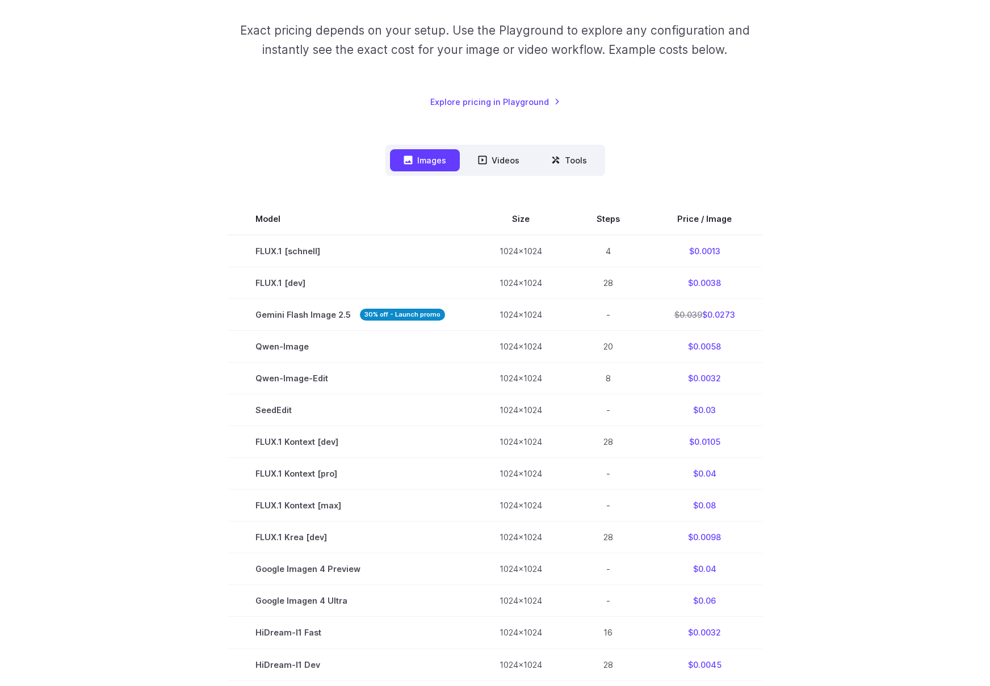
scroll to position [167, 0]
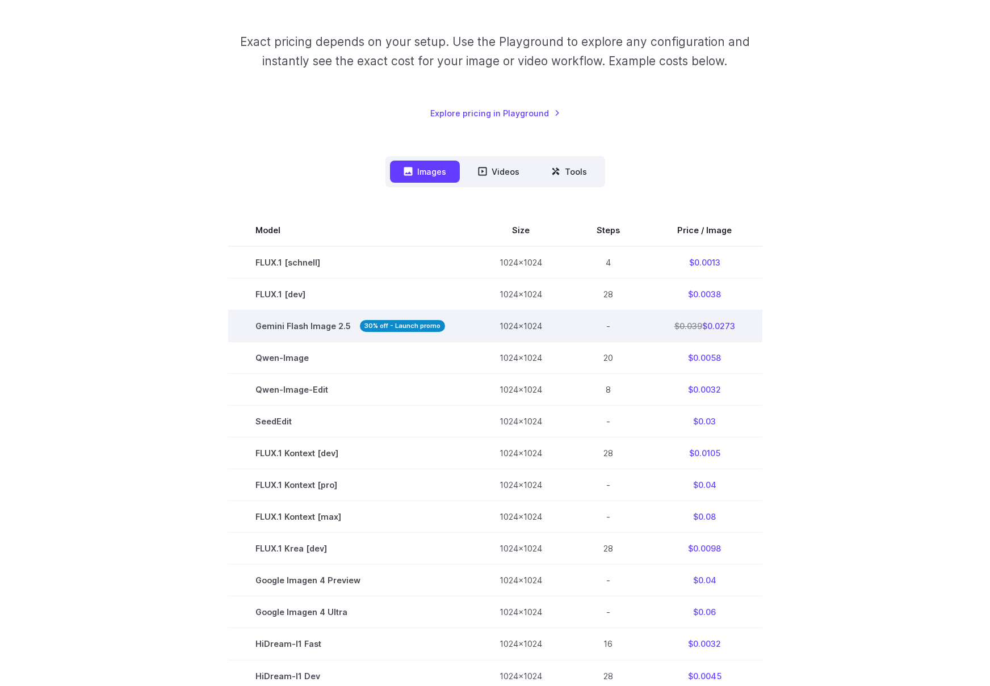
drag, startPoint x: 740, startPoint y: 325, endPoint x: 681, endPoint y: 321, distance: 58.7
click at [681, 321] on td "$0.039 $0.0273" at bounding box center [704, 327] width 115 height 32
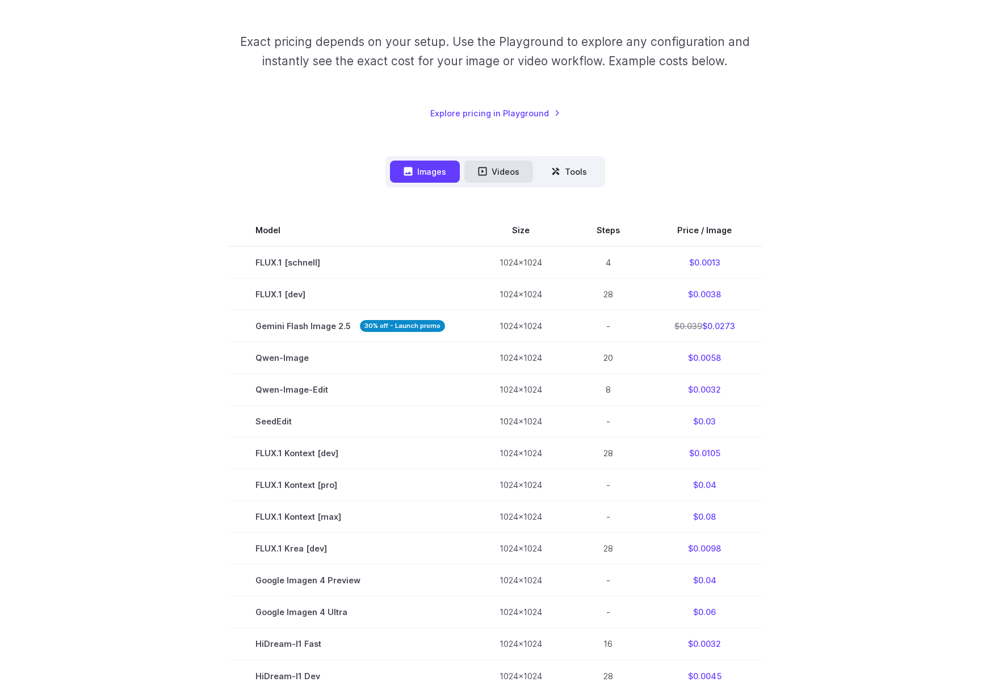
click at [502, 181] on button "Videos" at bounding box center [498, 172] width 69 height 22
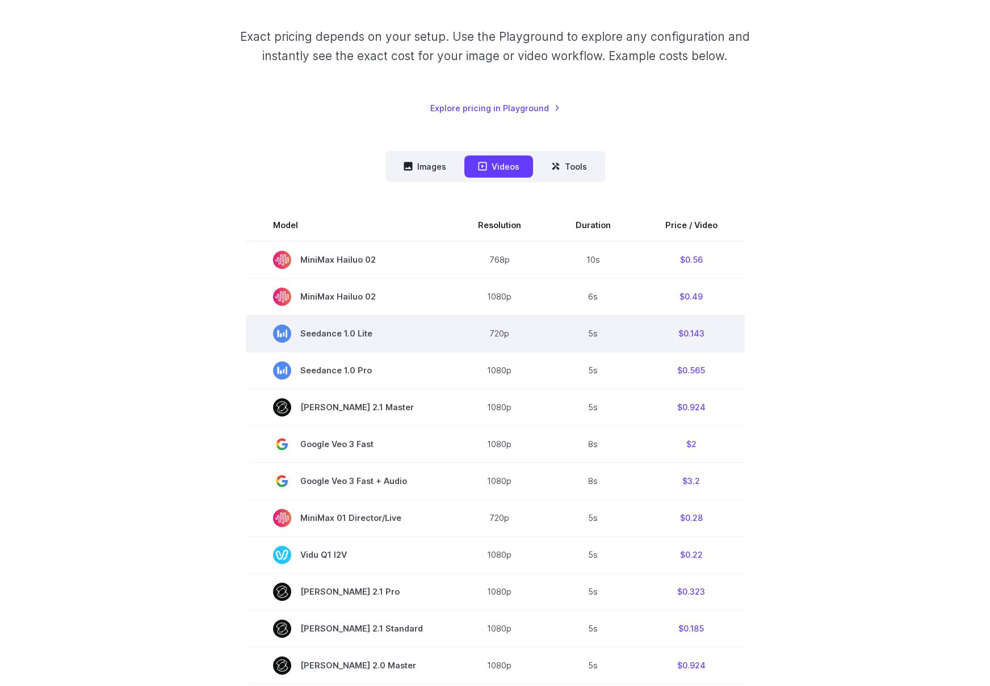
scroll to position [223, 0]
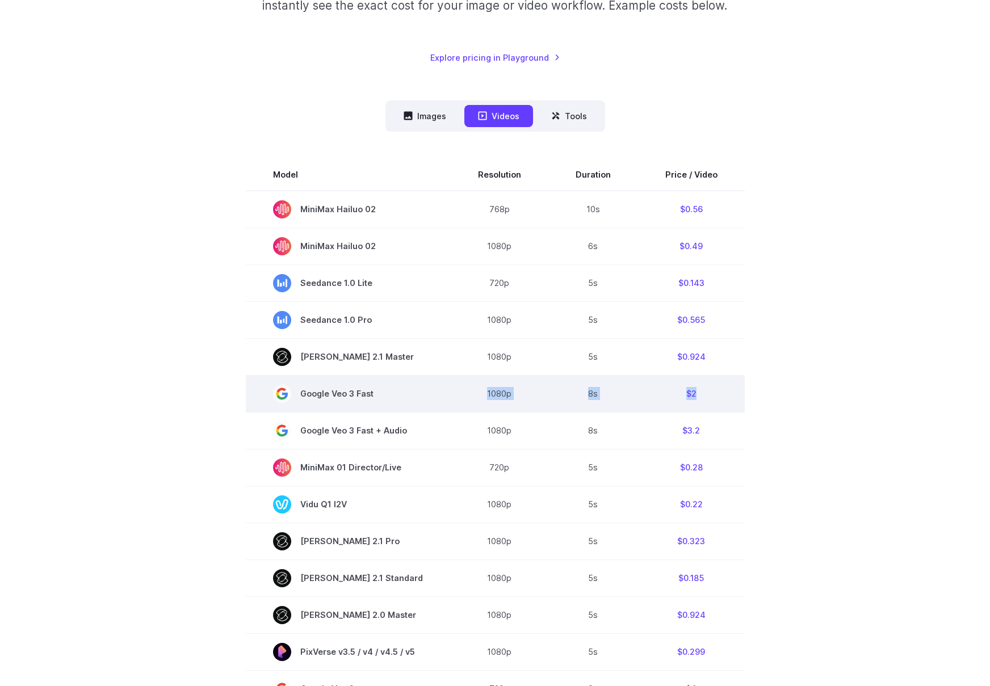
drag, startPoint x: 472, startPoint y: 394, endPoint x: 728, endPoint y: 392, distance: 256.1
click at [728, 392] on tr "Google Veo 3 Fast 1080p 8s $2" at bounding box center [495, 393] width 499 height 37
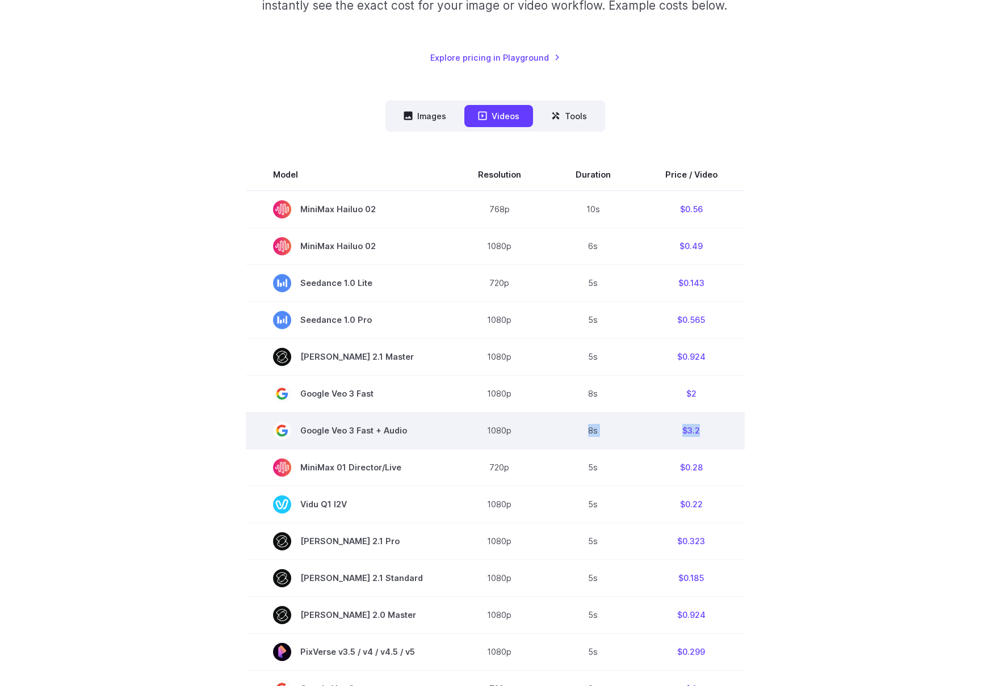
drag, startPoint x: 640, startPoint y: 435, endPoint x: 581, endPoint y: 433, distance: 59.1
click at [581, 433] on tr "Google Veo 3 Fast + Audio 1080p 8s $3.2" at bounding box center [495, 430] width 499 height 37
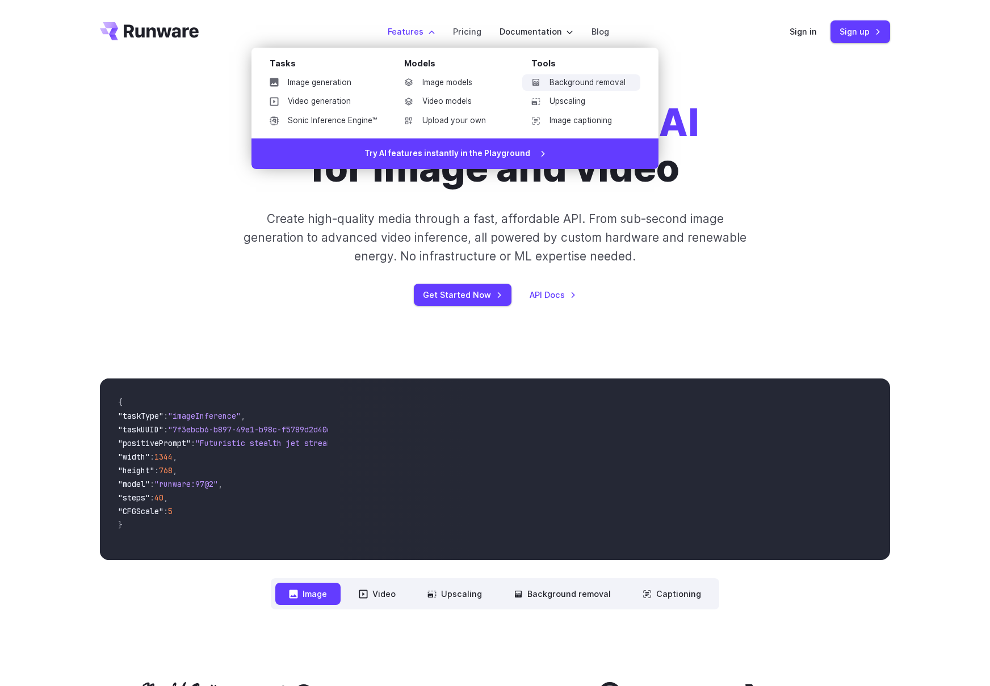
click at [563, 85] on link "Background removal" at bounding box center [581, 82] width 118 height 17
